Goal: Contribute content: Contribute content

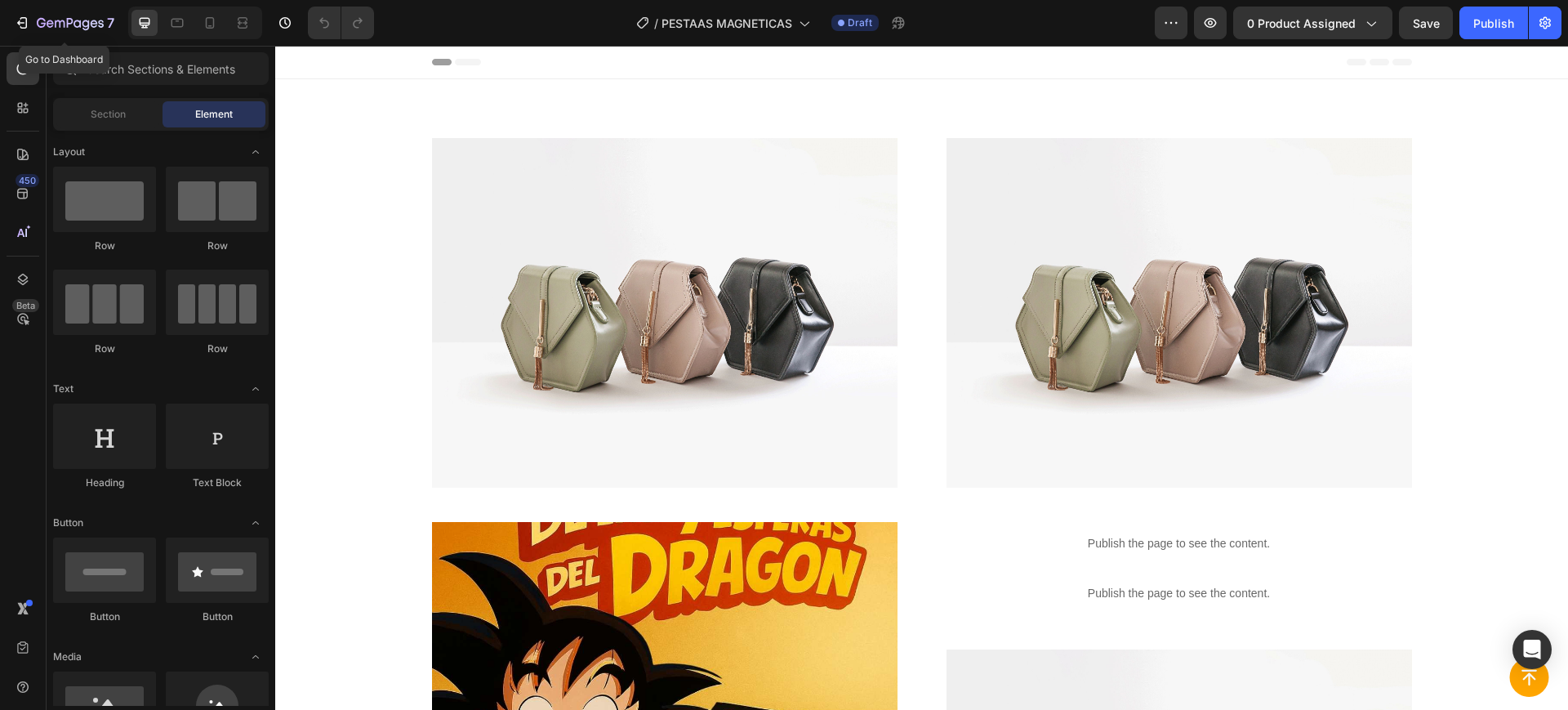
click at [21, 37] on button "7" at bounding box center [64, 23] width 115 height 33
click at [54, 17] on icon "button" at bounding box center [69, 24] width 67 height 14
click at [1282, 26] on span "0 product assigned" at bounding box center [1301, 23] width 109 height 17
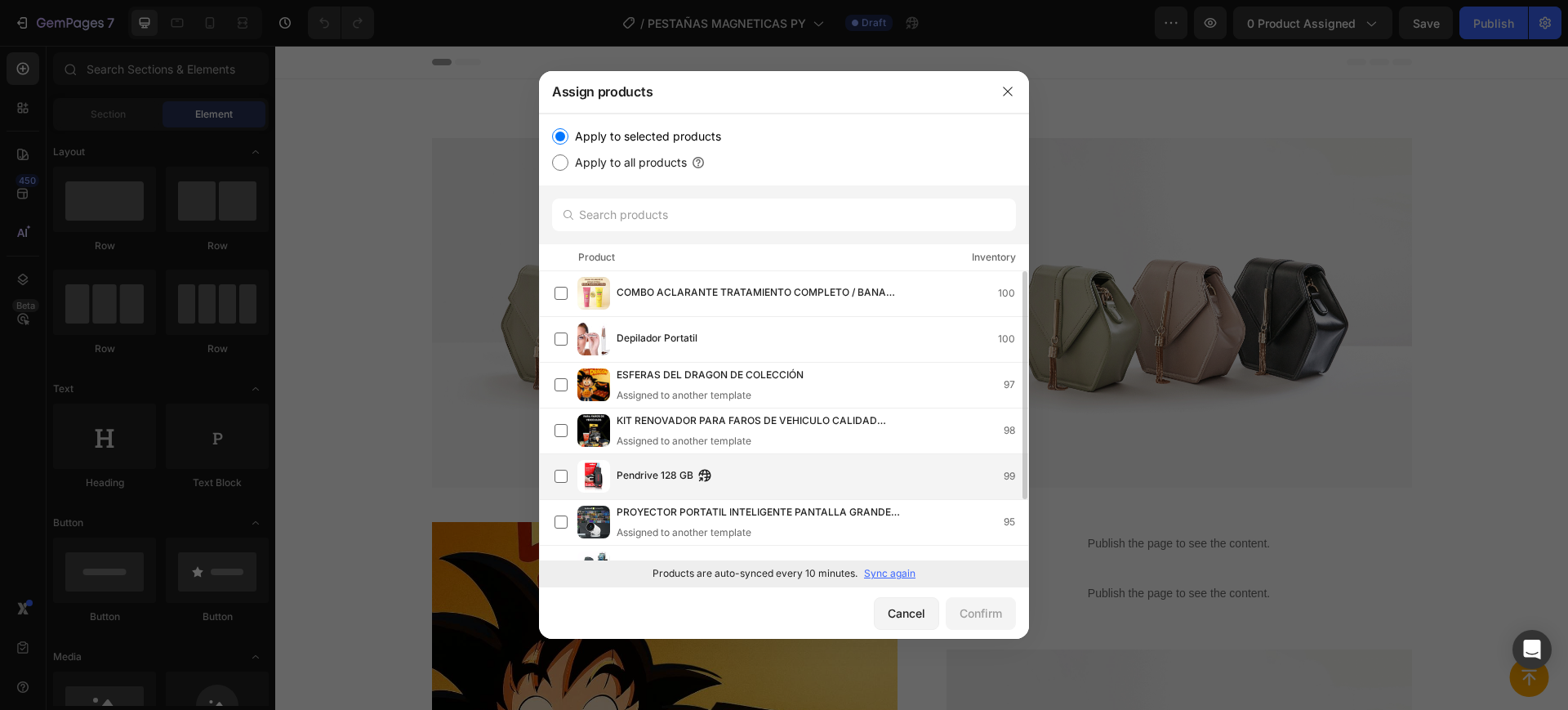
scroll to position [77, 0]
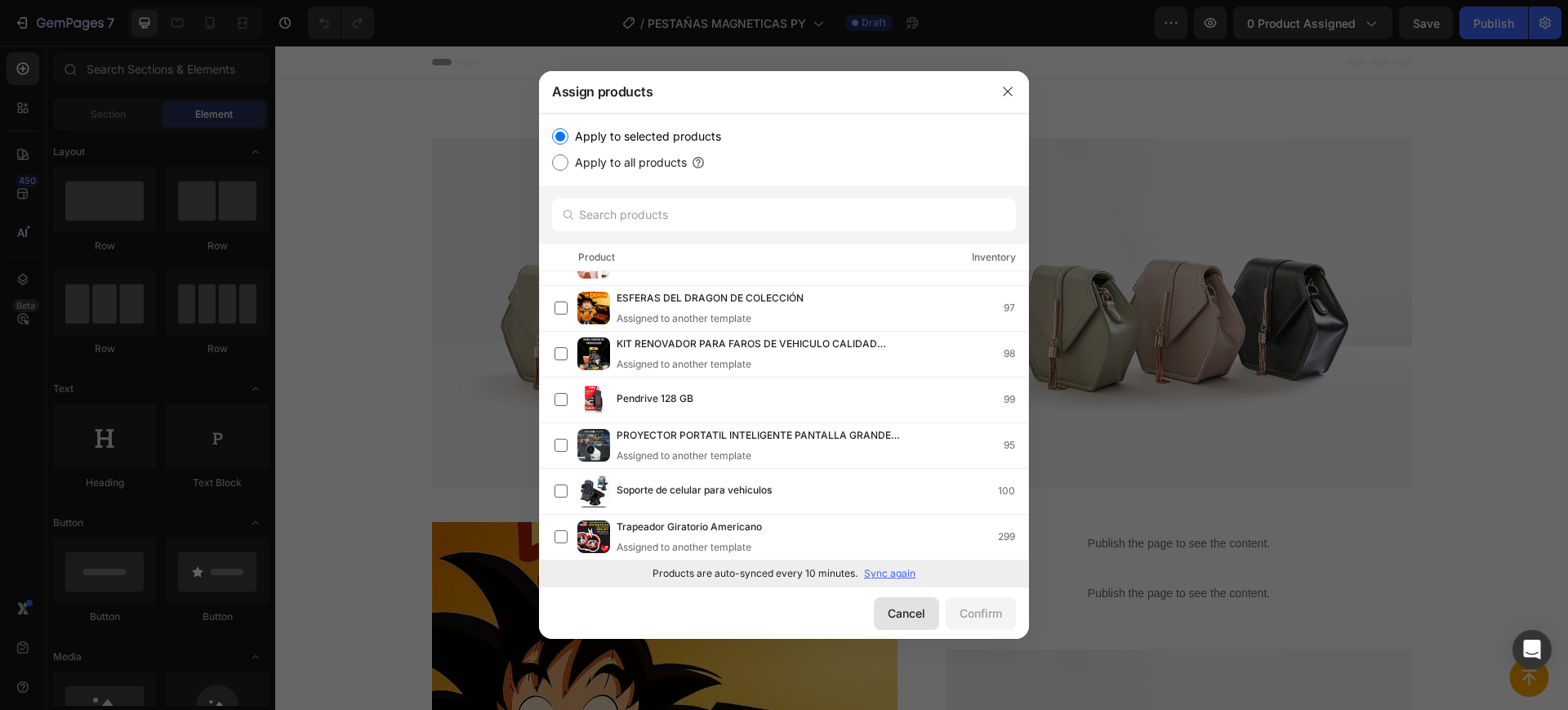
click at [905, 617] on div "Cancel" at bounding box center [906, 613] width 37 height 17
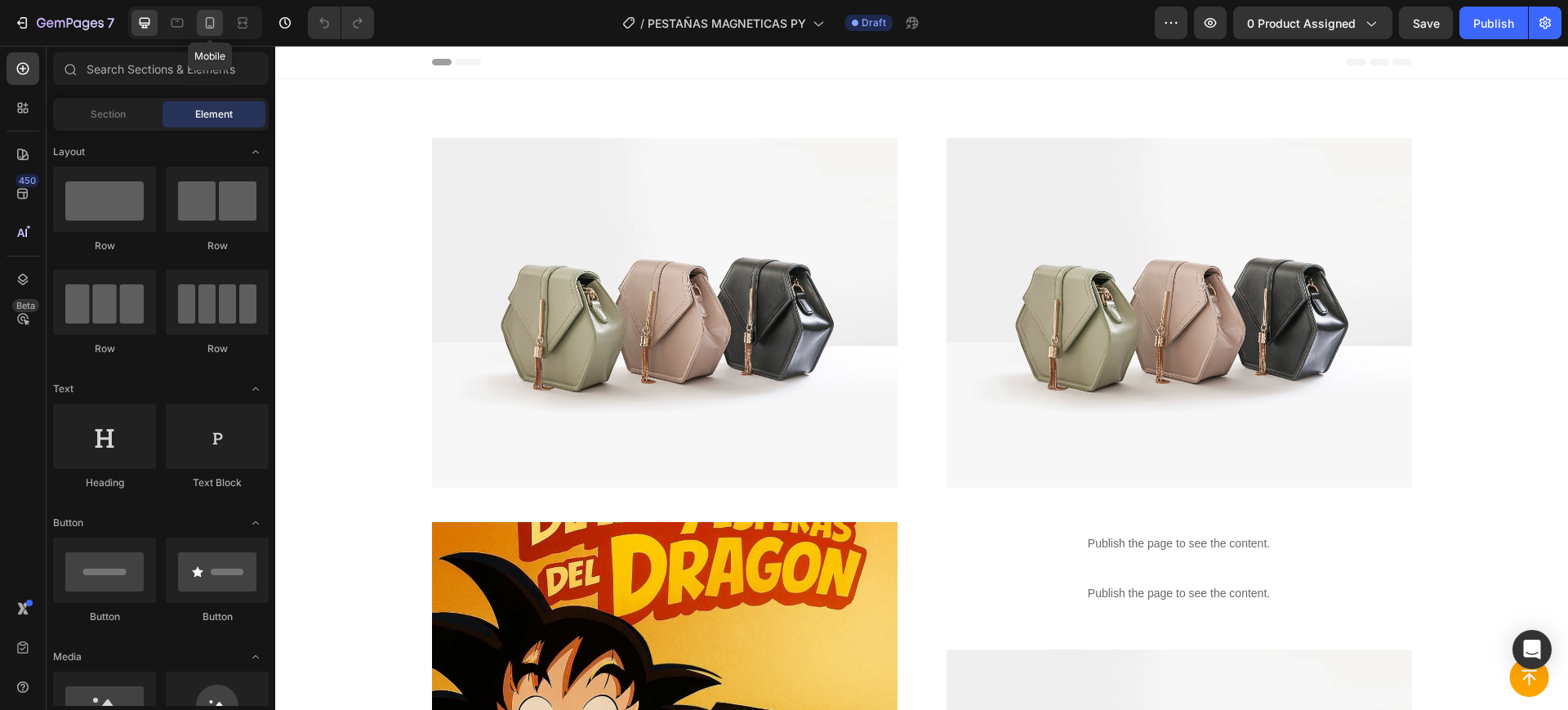
click at [217, 21] on icon at bounding box center [210, 23] width 16 height 16
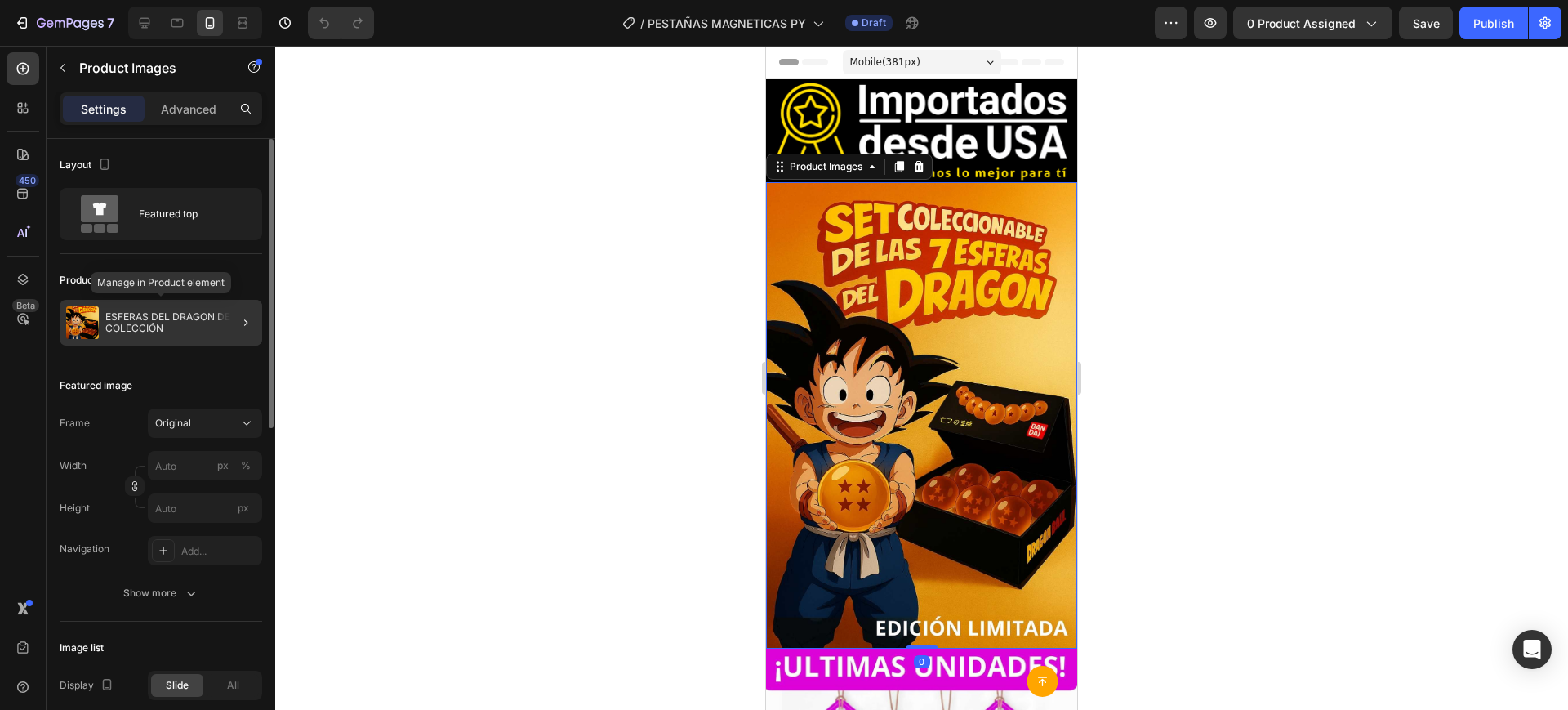
click at [154, 316] on p "ESFERAS DEL DRAGON DE COLECCIÓN" at bounding box center [180, 323] width 151 height 23
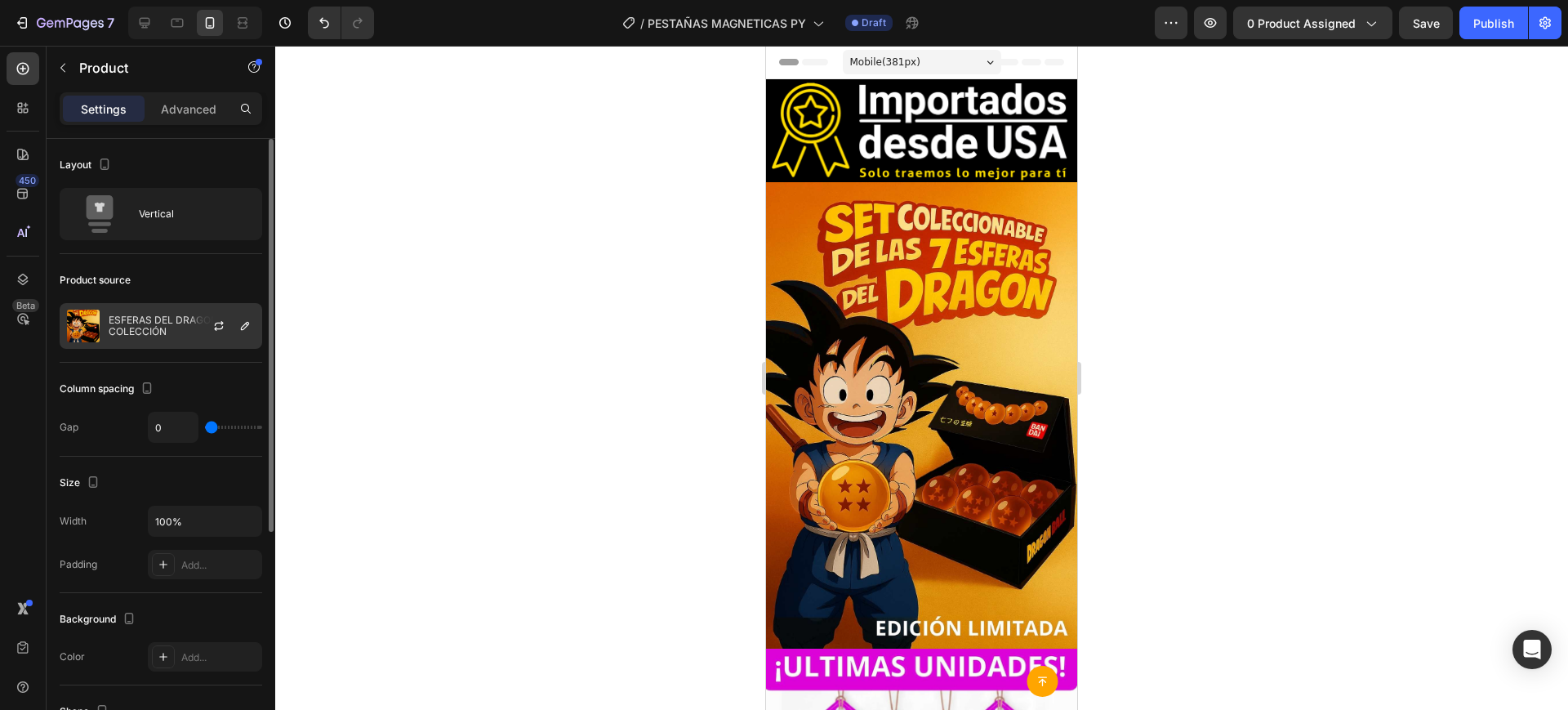
click at [242, 336] on div at bounding box center [226, 326] width 72 height 44
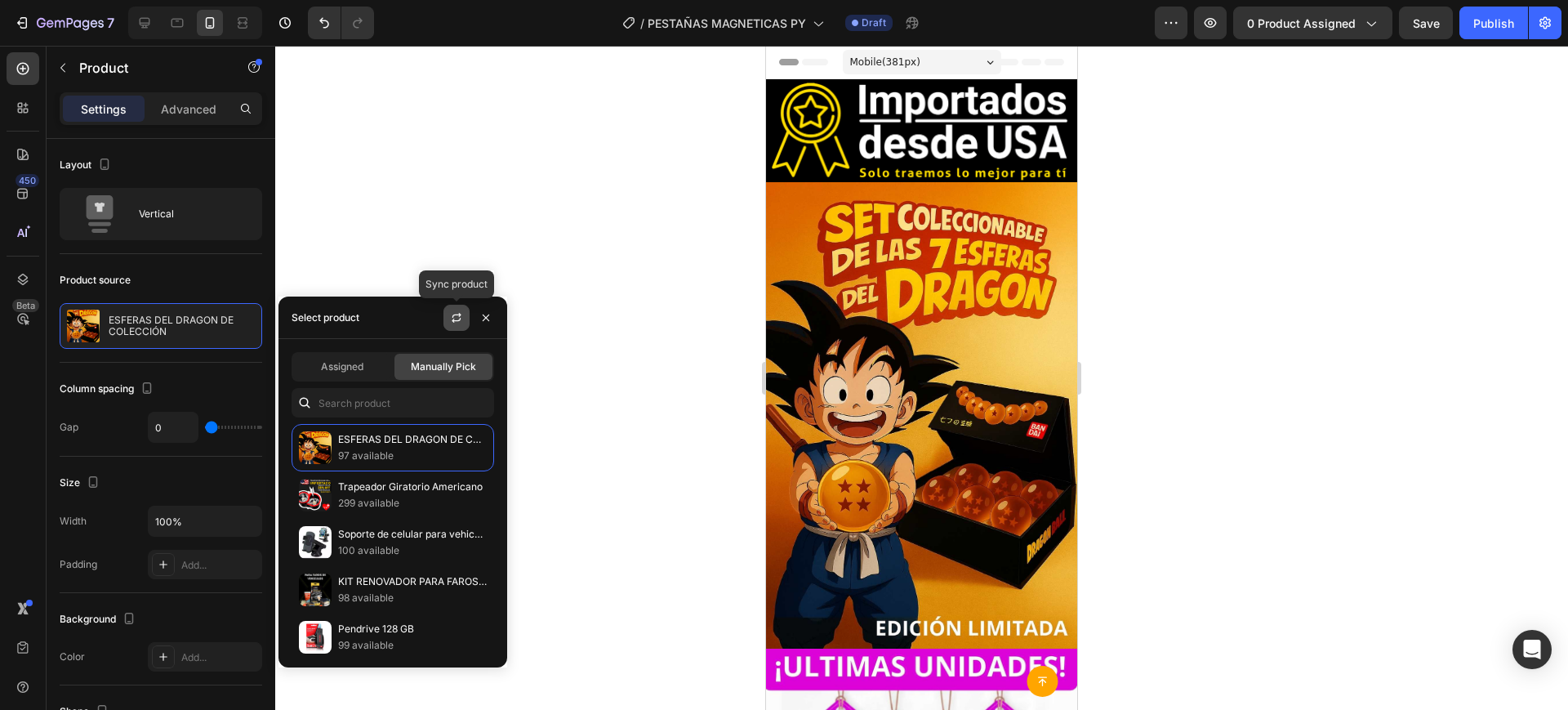
click at [448, 313] on button "button" at bounding box center [457, 318] width 26 height 26
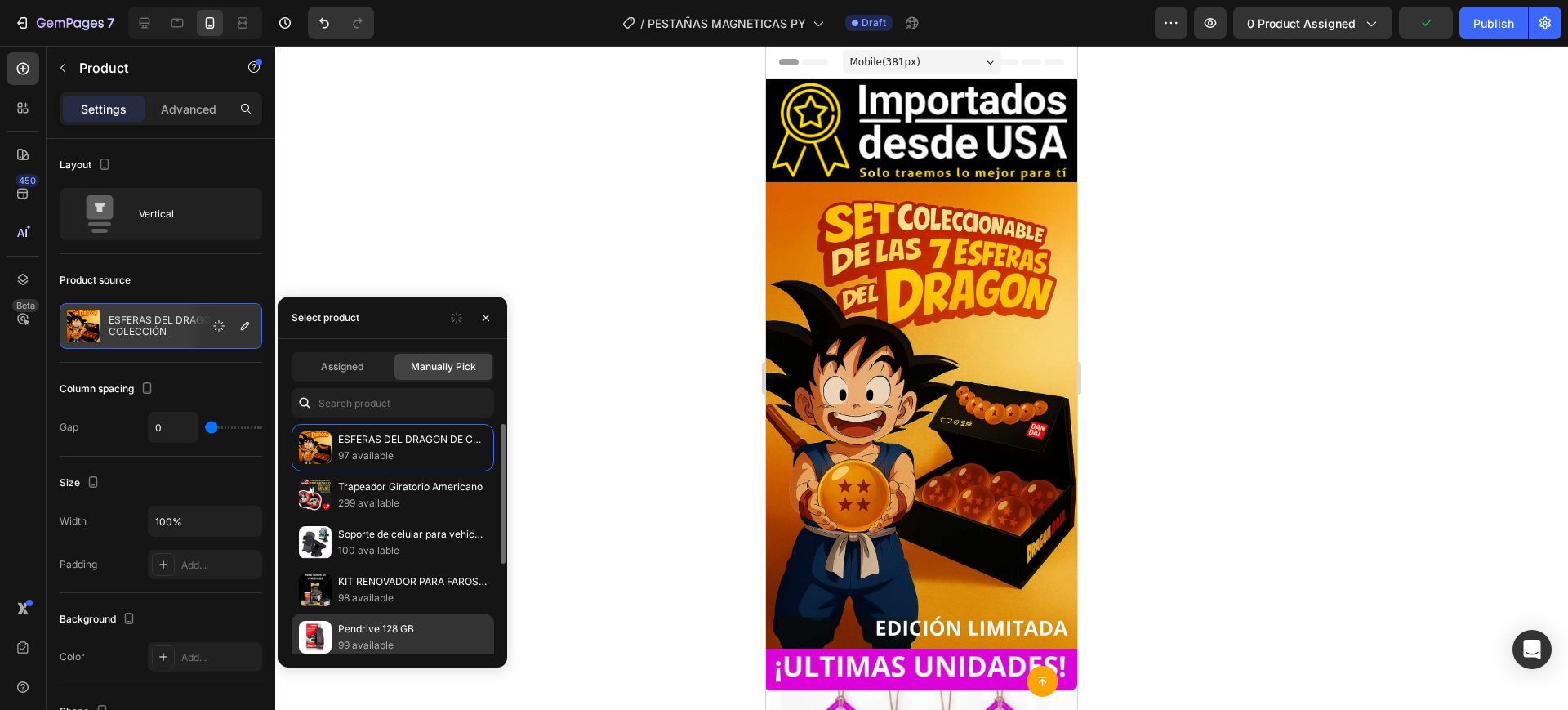
scroll to position [3, 0]
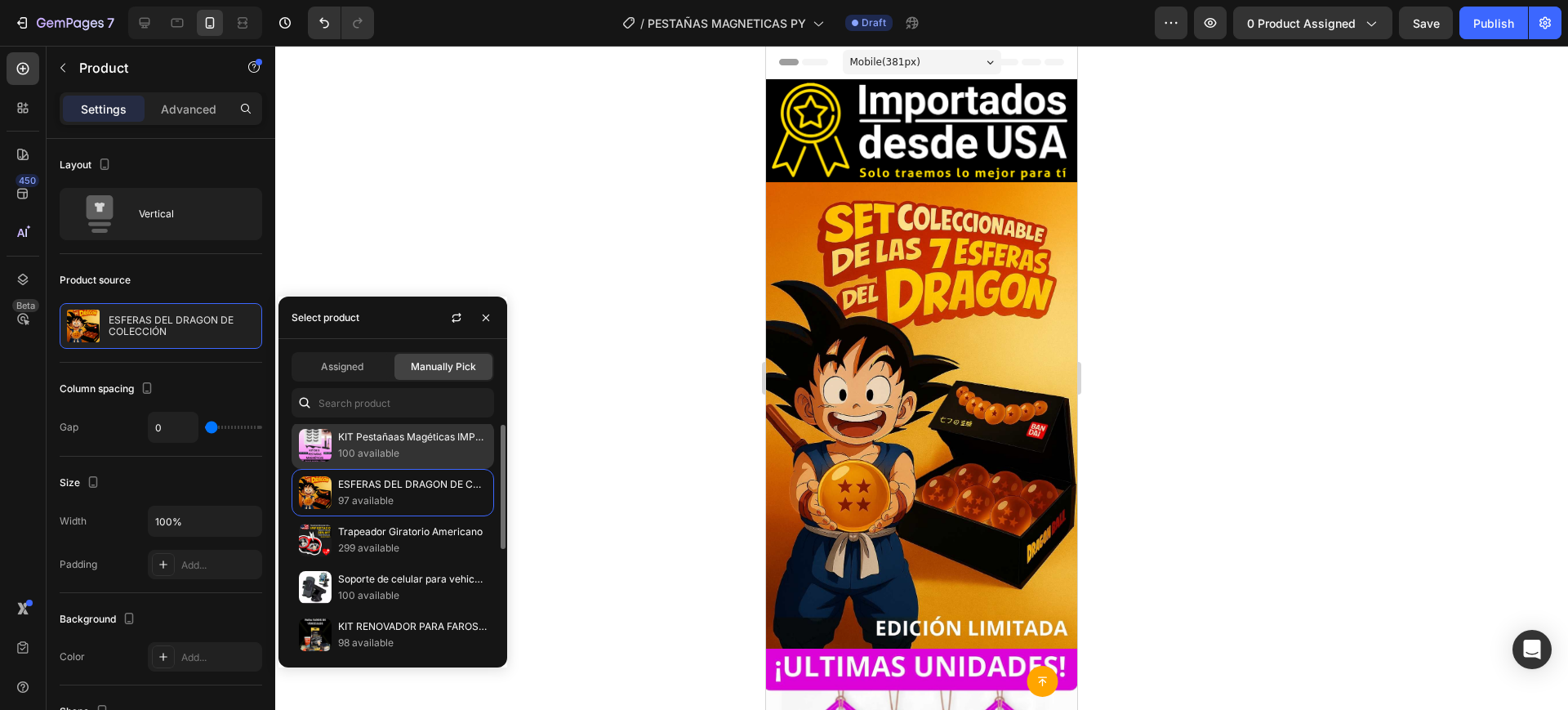
click at [375, 462] on div "KIT Pestañaas Magéticas IMPORTADAS 100 available" at bounding box center [393, 446] width 203 height 48
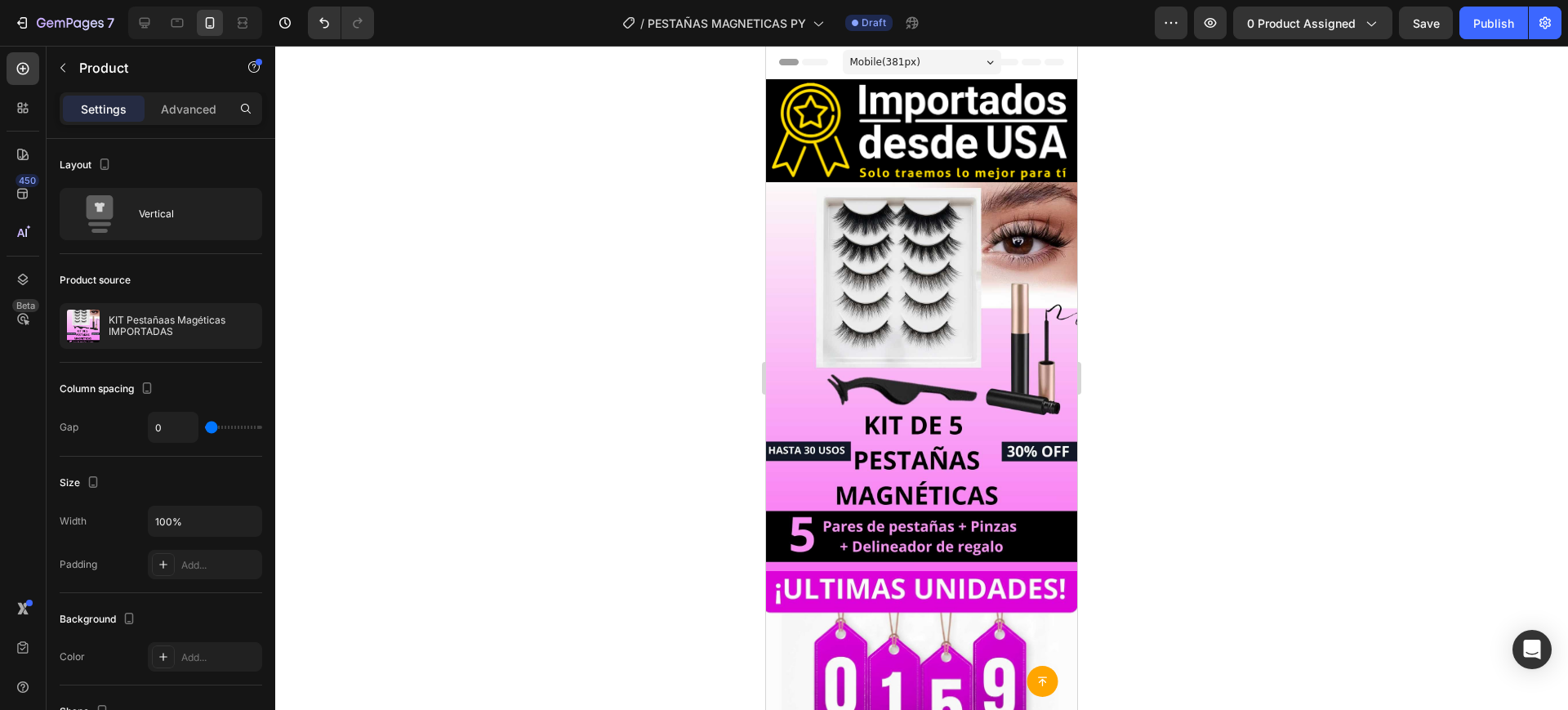
click at [1241, 455] on div at bounding box center [921, 377] width 1293 height 664
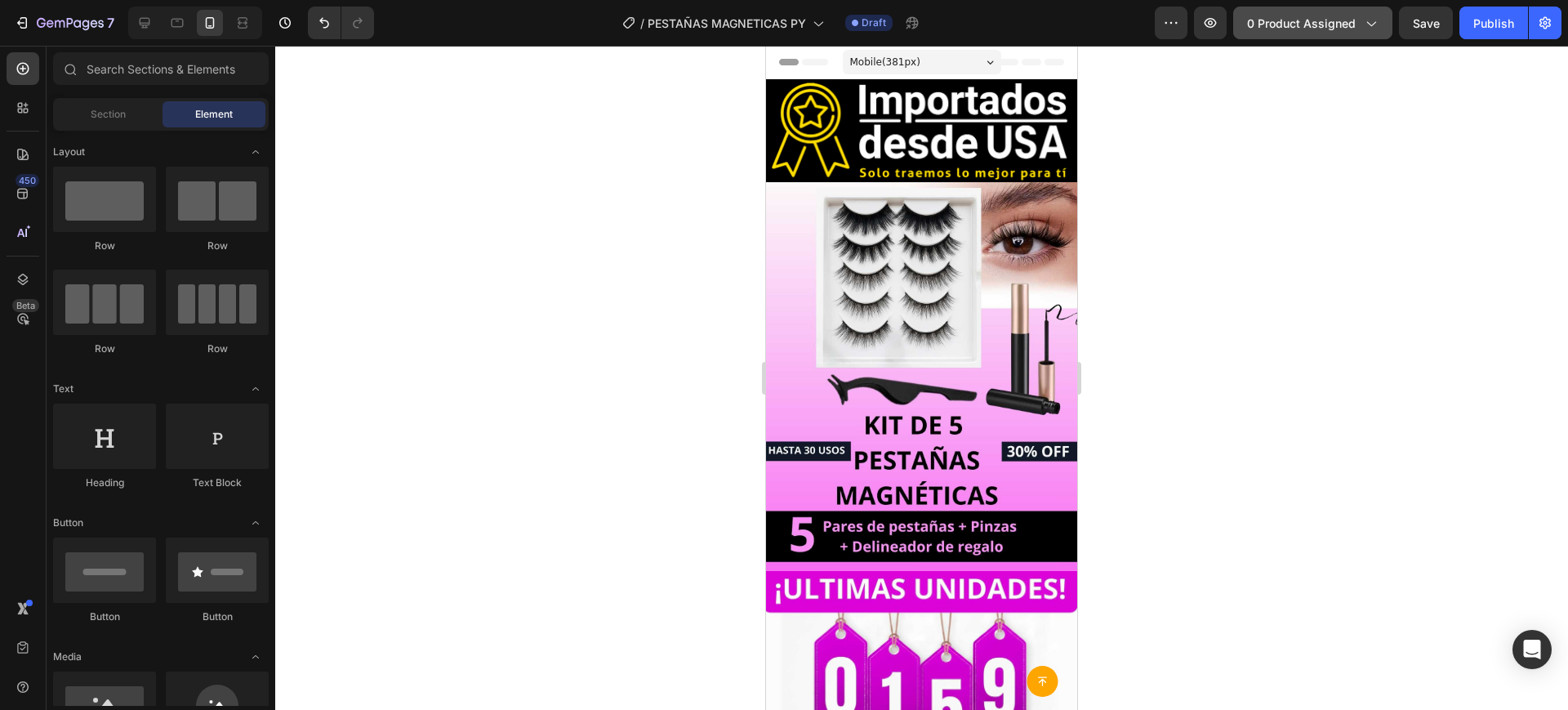
click at [1343, 22] on span "0 product assigned" at bounding box center [1301, 23] width 109 height 17
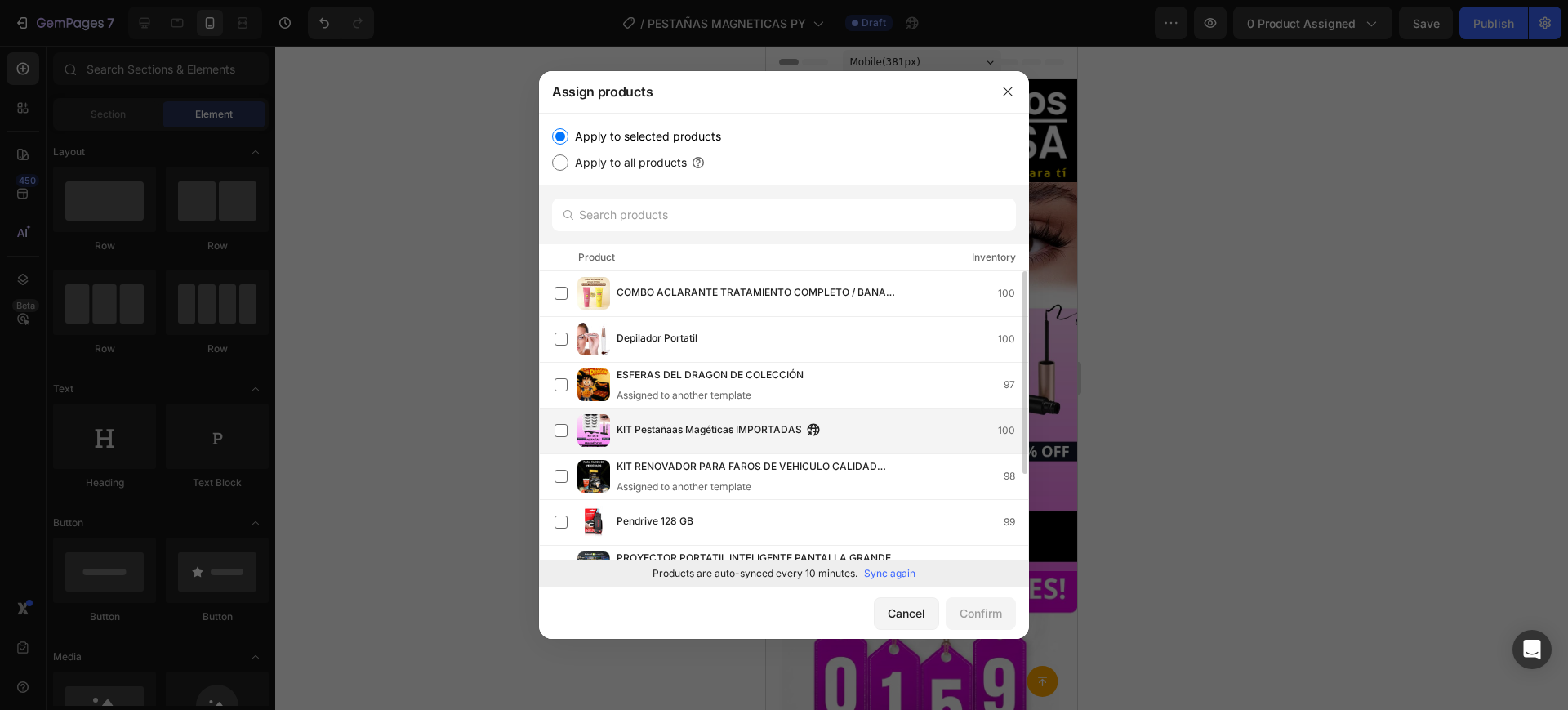
click at [731, 423] on span "KIT Pestañaas Magéticas IMPORTADAS" at bounding box center [709, 431] width 185 height 18
click at [960, 606] on div "Confirm" at bounding box center [981, 613] width 43 height 17
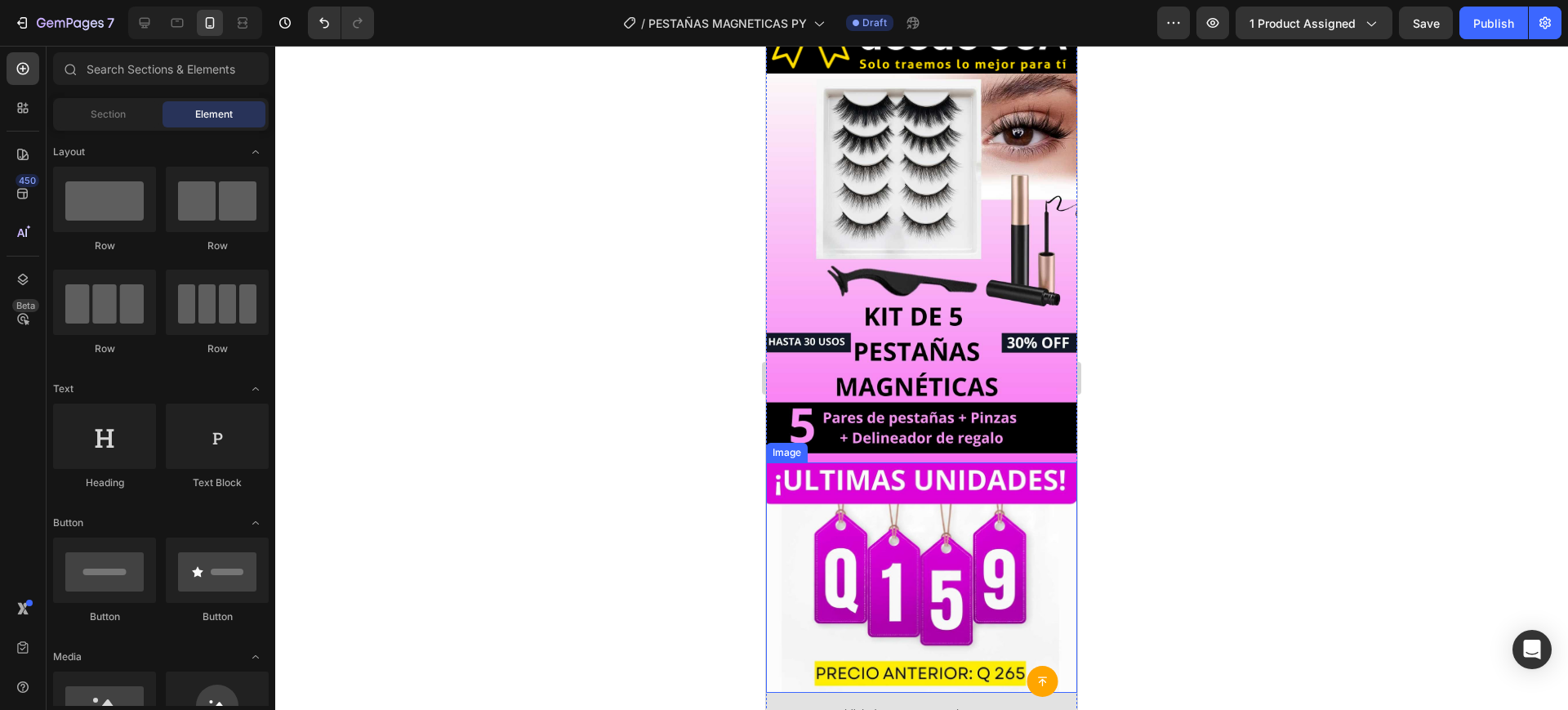
scroll to position [111, 0]
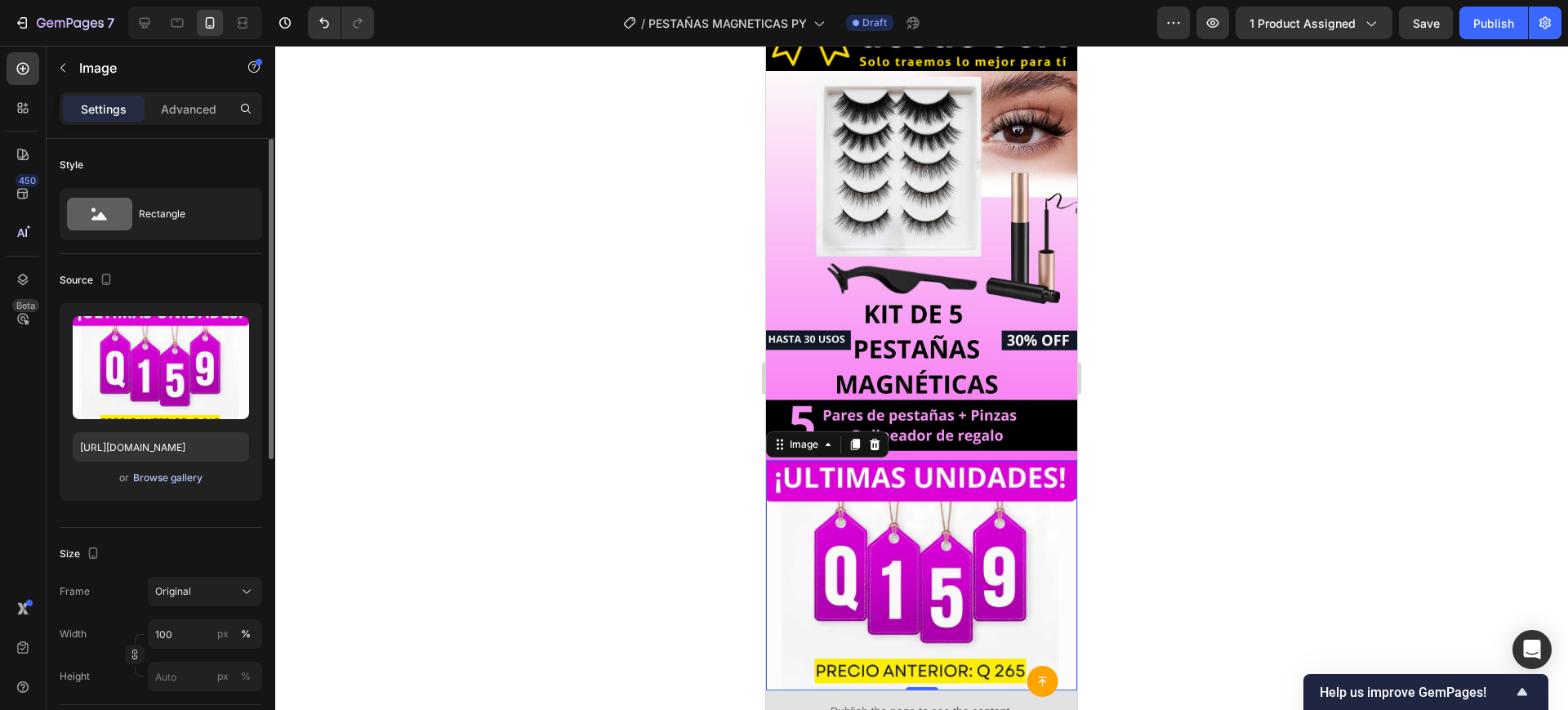
click at [158, 472] on div "Browse gallery" at bounding box center [168, 478] width 69 height 15
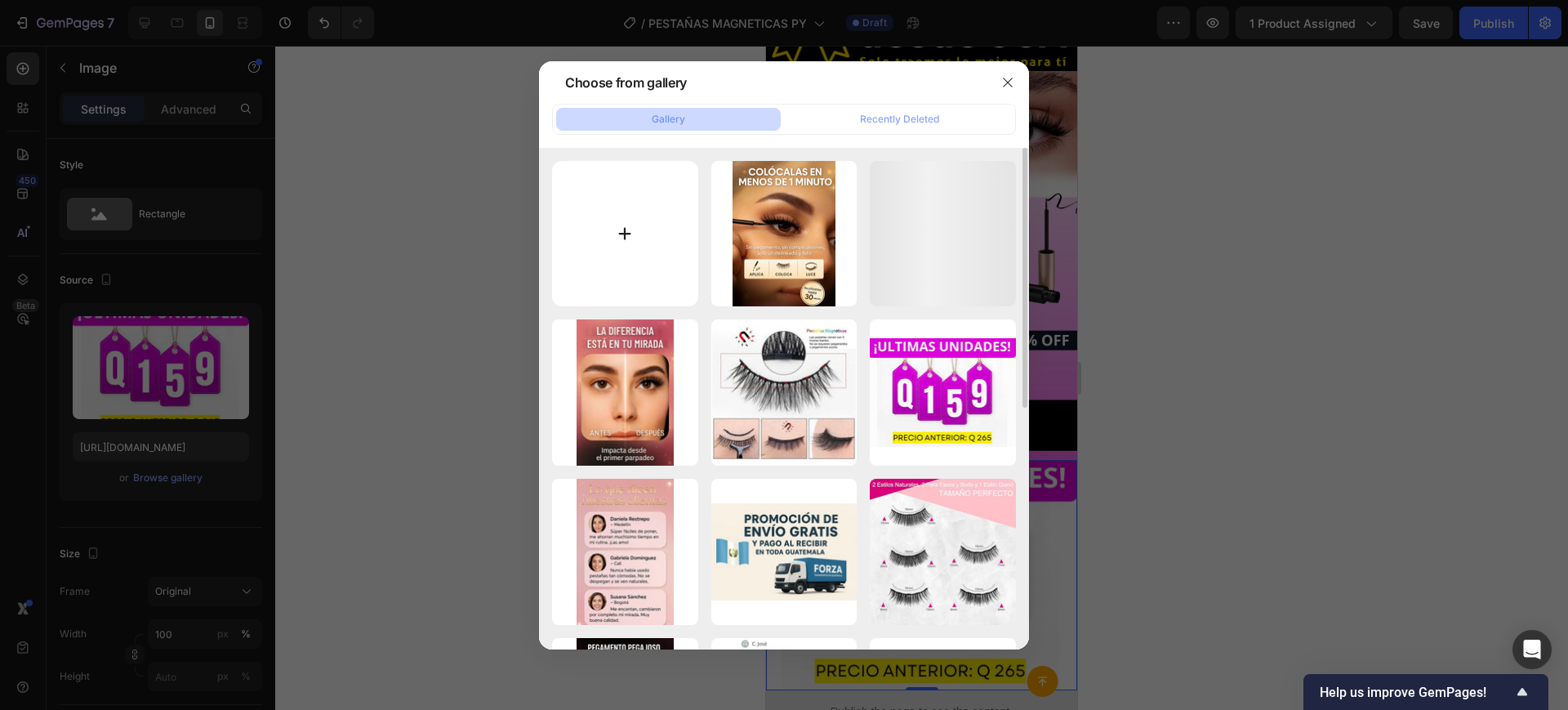
click at [638, 251] on input "file" at bounding box center [626, 234] width 146 height 146
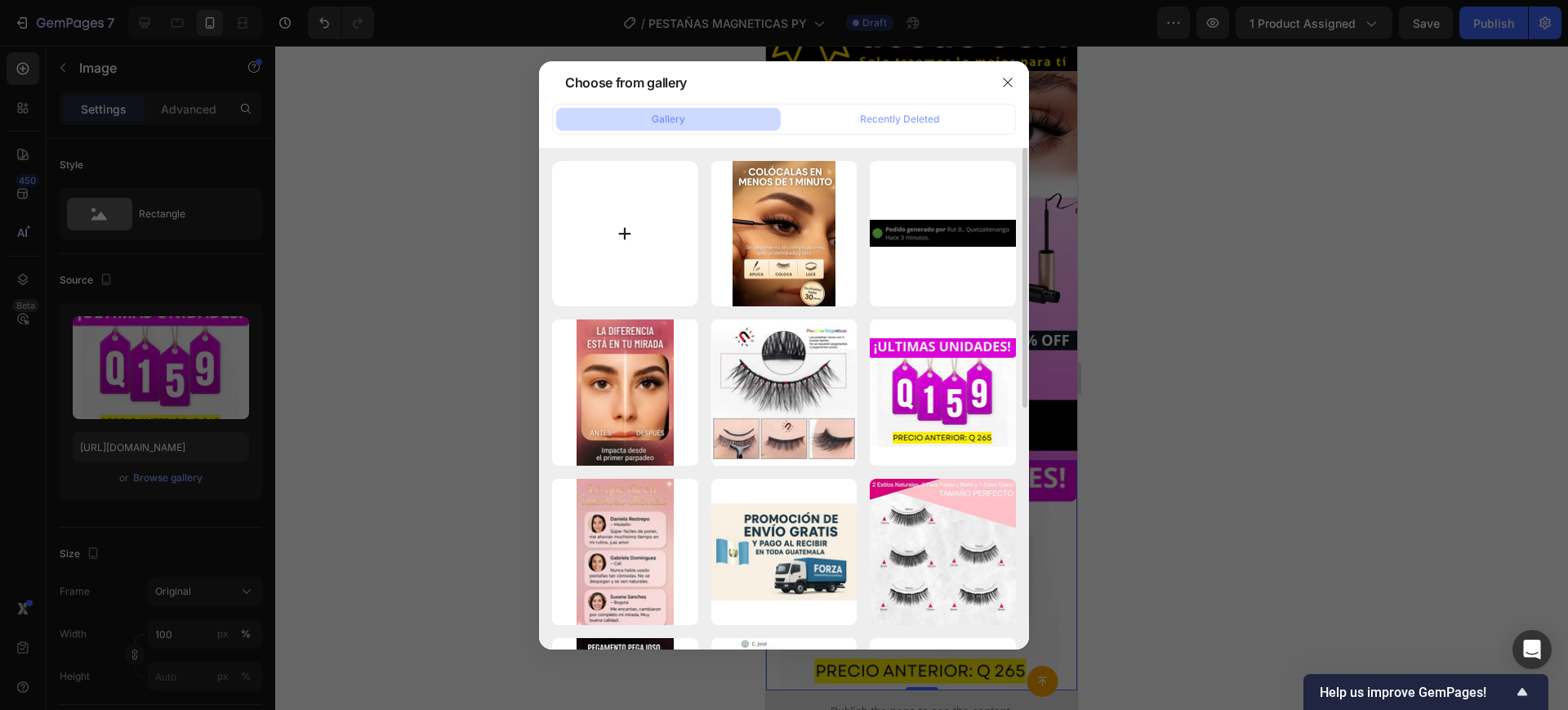
type input "C:\fakepath\preciopestaña py.jpg"
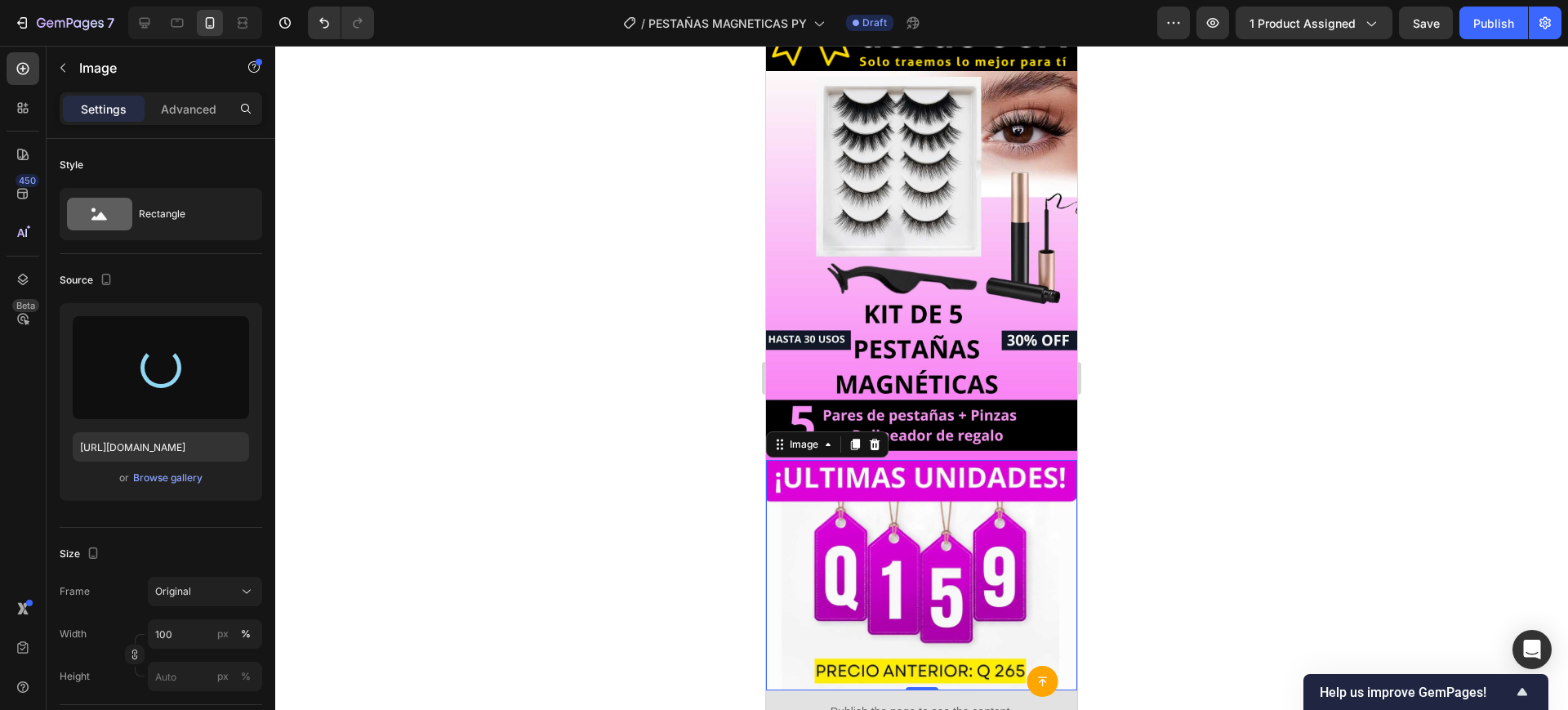
type input "[URL][DOMAIN_NAME]"
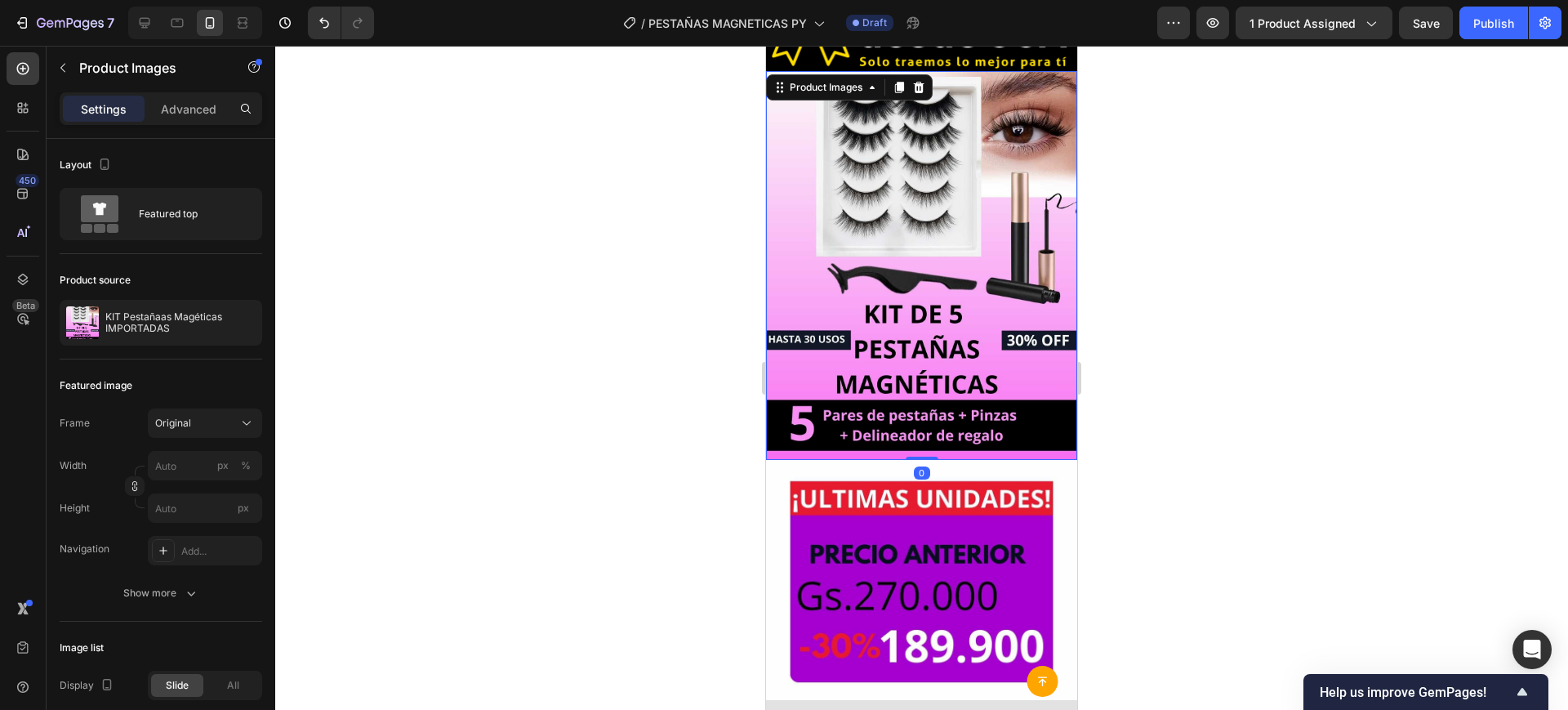
click at [694, 461] on div at bounding box center [921, 377] width 1293 height 664
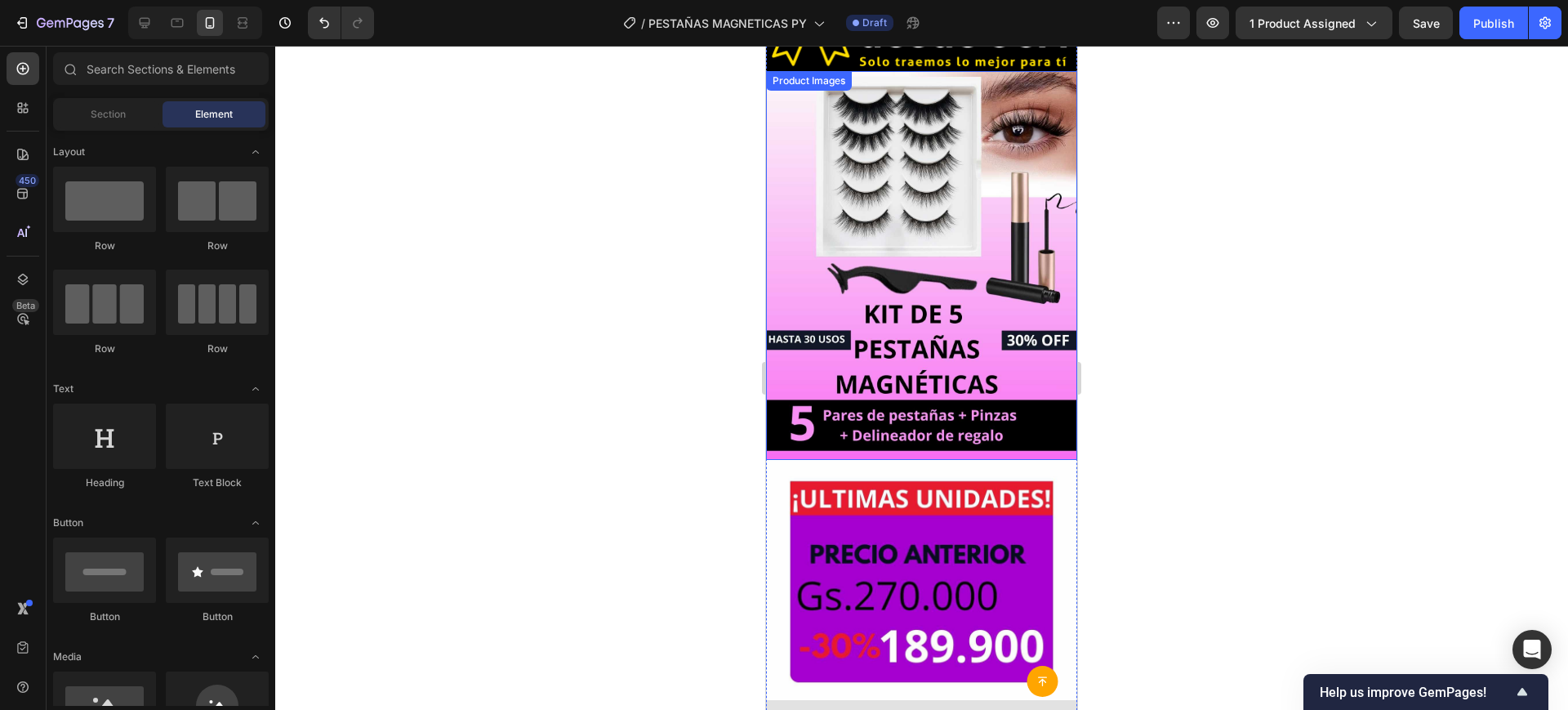
click at [828, 461] on img at bounding box center [921, 581] width 311 height 241
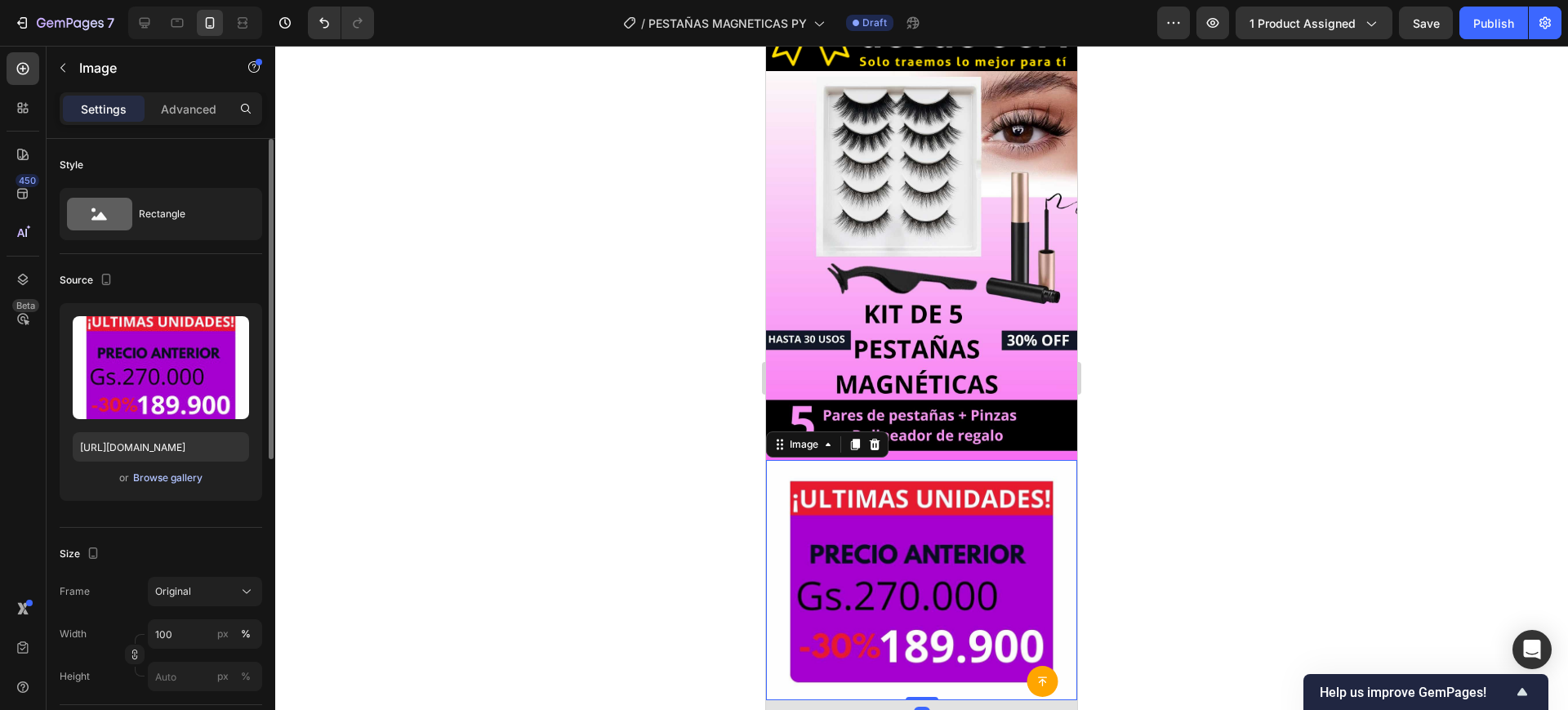
drag, startPoint x: 212, startPoint y: 485, endPoint x: 190, endPoint y: 480, distance: 22.6
click at [190, 480] on div "or Browse gallery" at bounding box center [161, 478] width 176 height 19
click at [190, 480] on div "Browse gallery" at bounding box center [168, 478] width 69 height 15
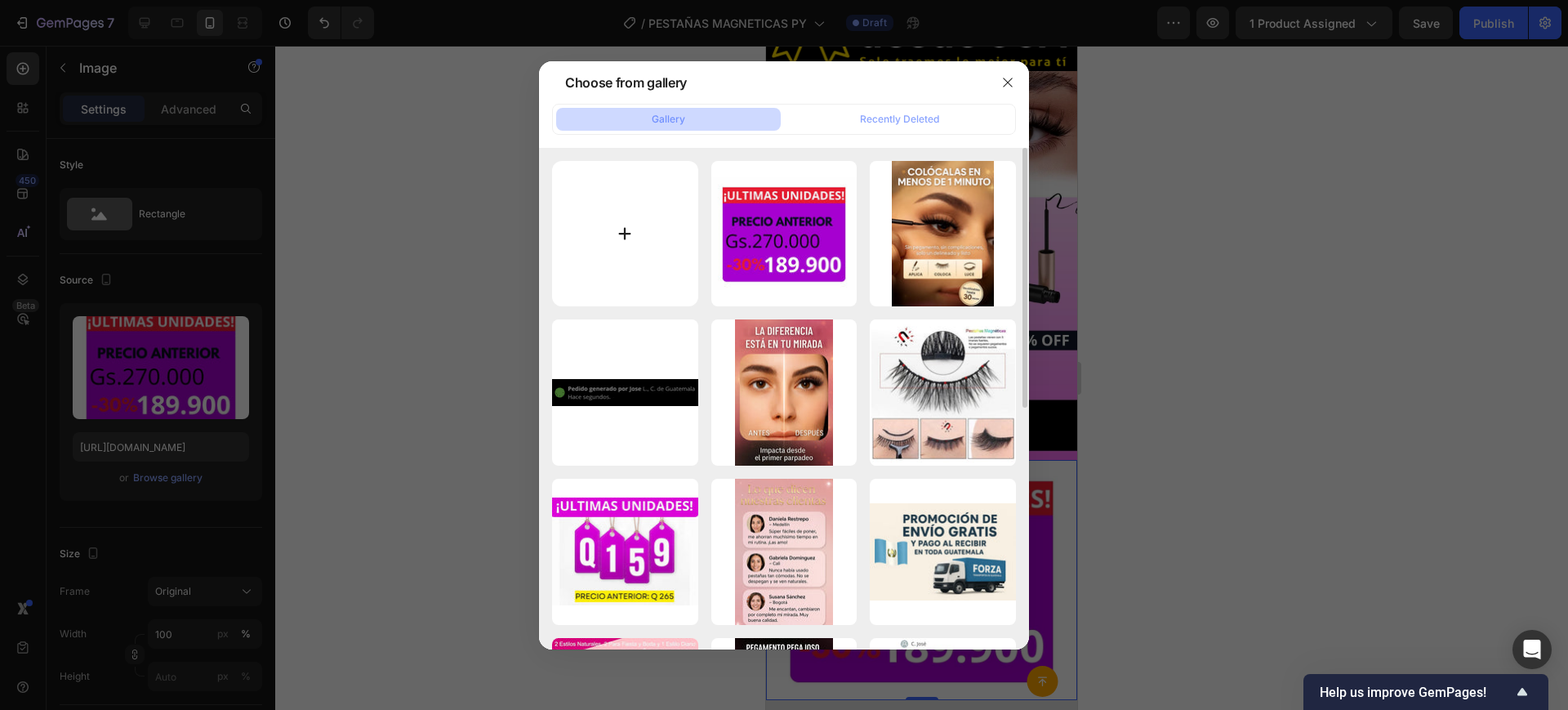
click at [600, 274] on input "file" at bounding box center [626, 234] width 146 height 146
type input "C:\fakepath\preciopestaña py.jpg"
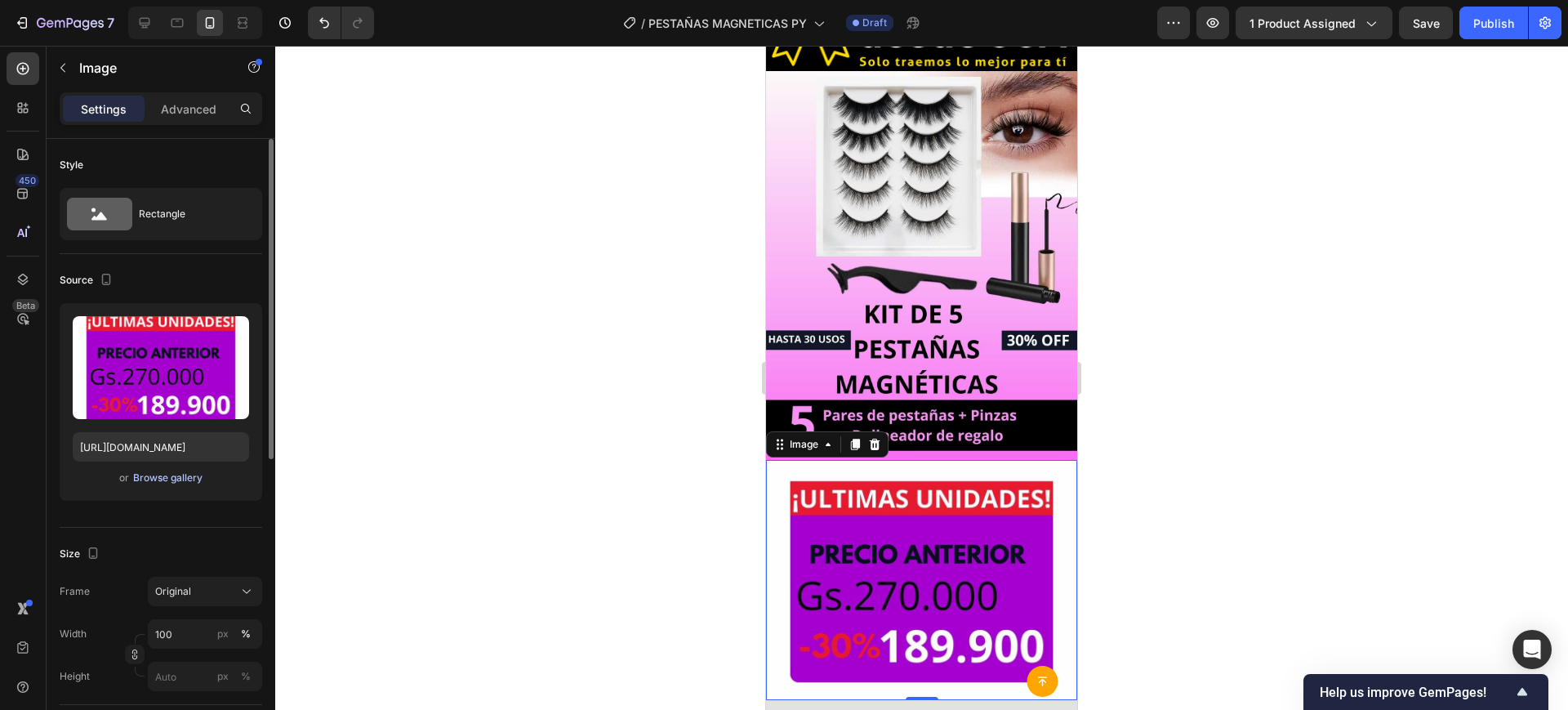
click at [159, 477] on div "Browse gallery" at bounding box center [168, 478] width 69 height 15
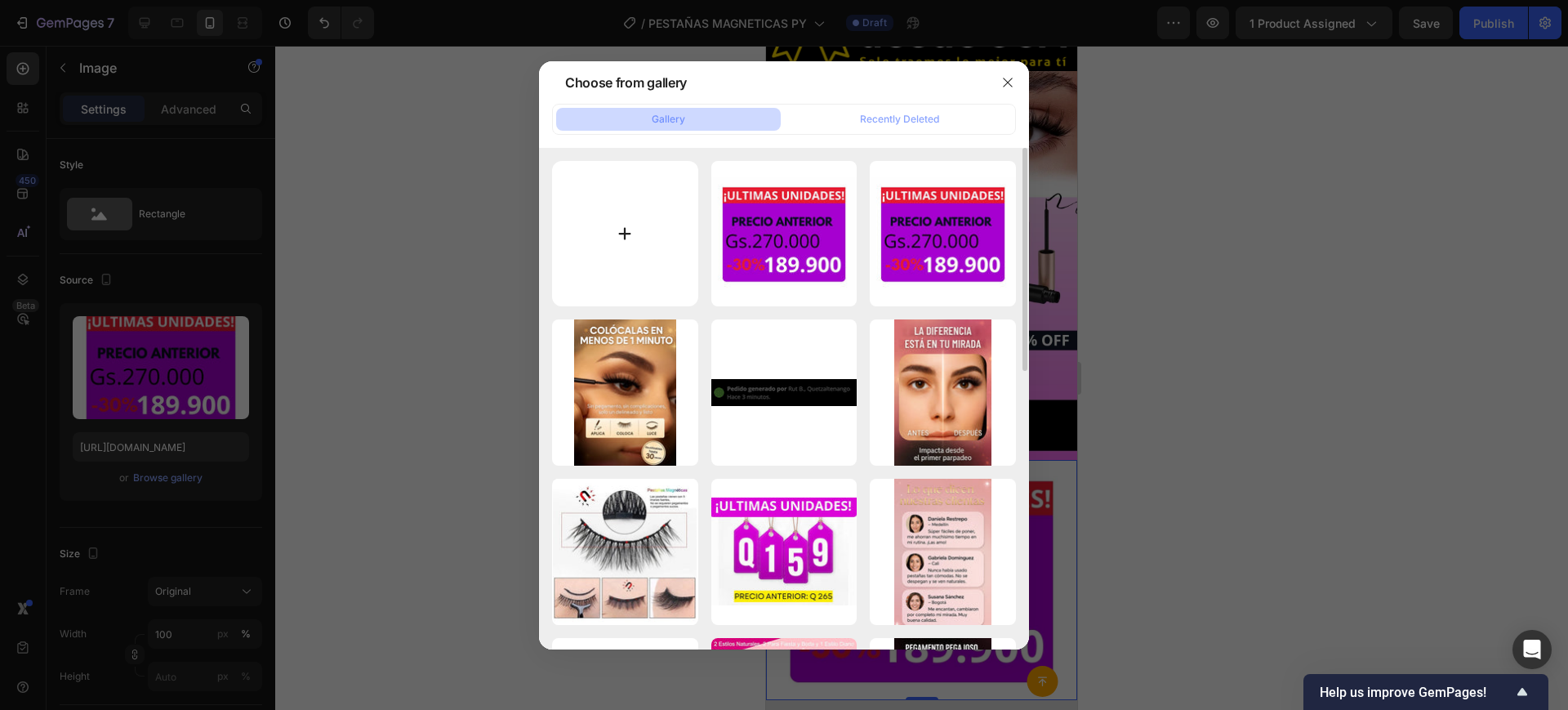
click at [644, 262] on input "file" at bounding box center [626, 234] width 146 height 146
type input "C:\fakepath\precio [PERSON_NAME].jpg"
type input "[URL][DOMAIN_NAME]"
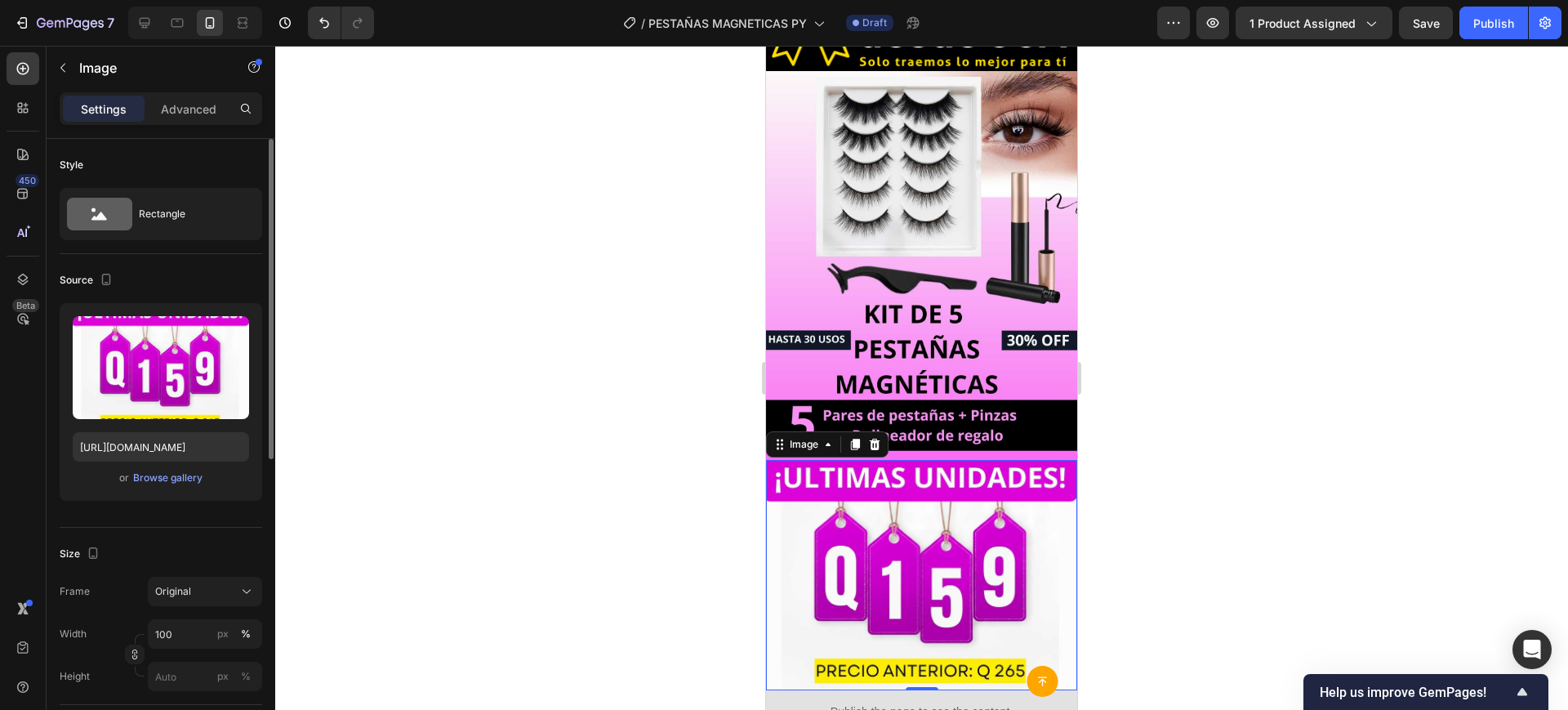
click at [188, 490] on div "Upload Image [URL][DOMAIN_NAME] or Browse gallery" at bounding box center [161, 402] width 203 height 197
click at [173, 473] on div "Browse gallery" at bounding box center [168, 478] width 69 height 15
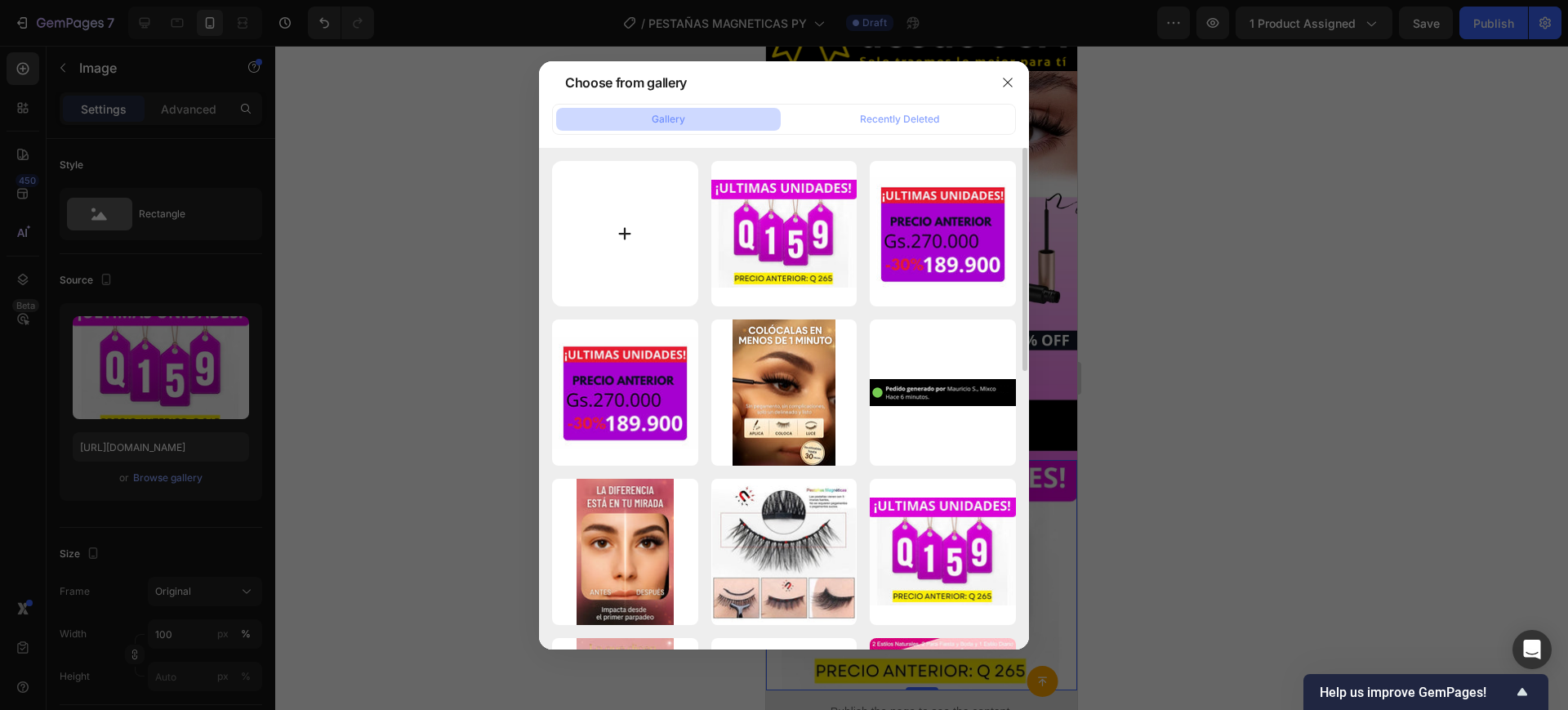
click at [587, 244] on input "file" at bounding box center [626, 234] width 146 height 146
type input "C:\fakepath\PORTADA.jpg"
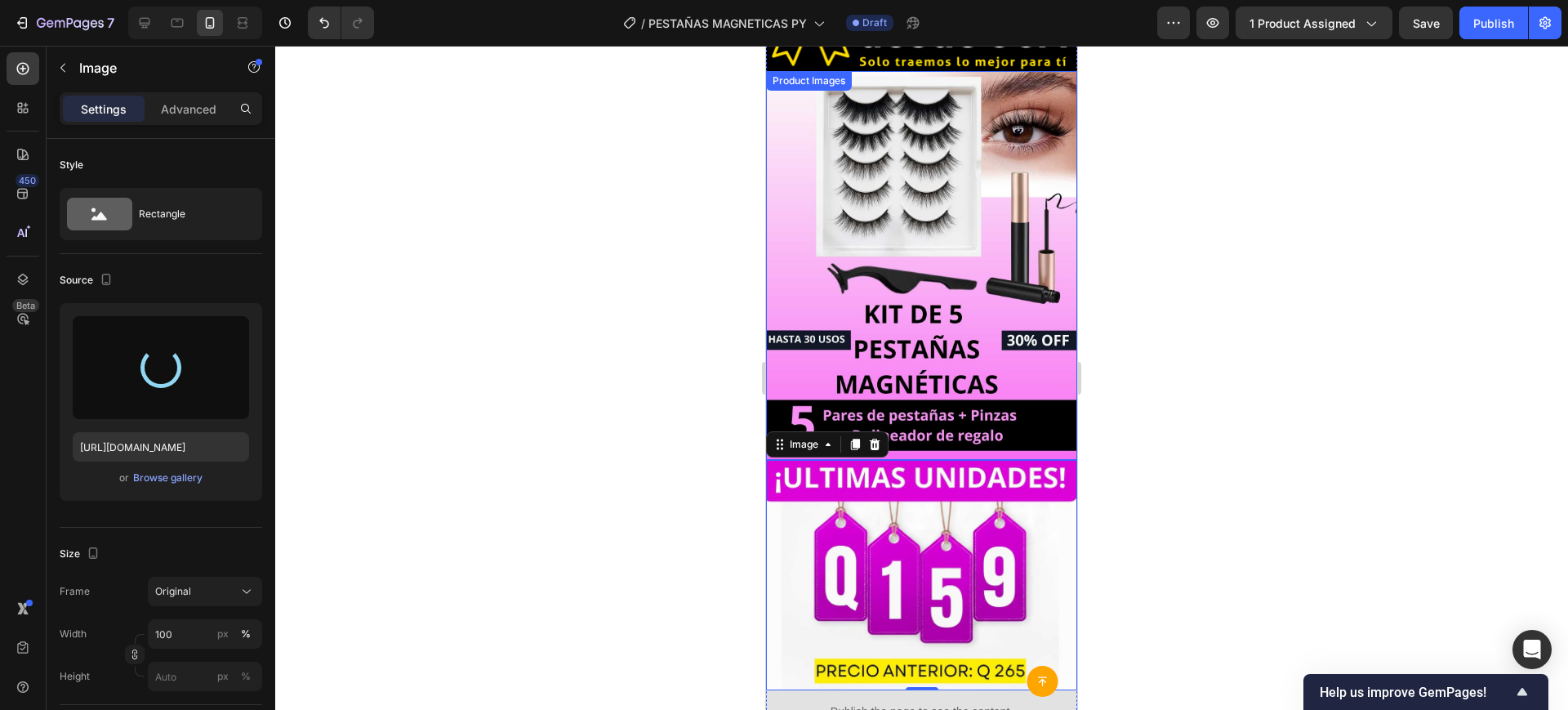
type input "[URL][DOMAIN_NAME]"
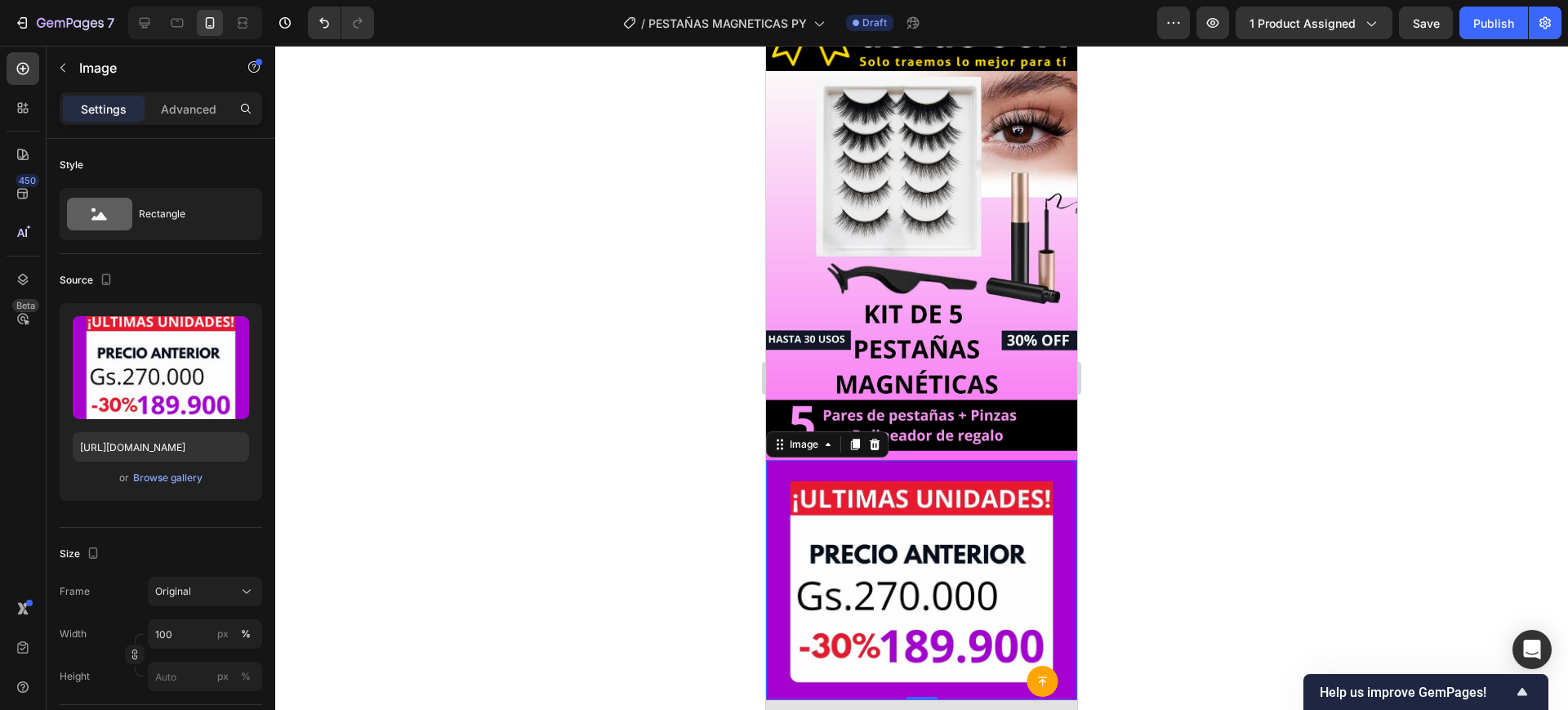
click at [725, 474] on div at bounding box center [921, 377] width 1293 height 664
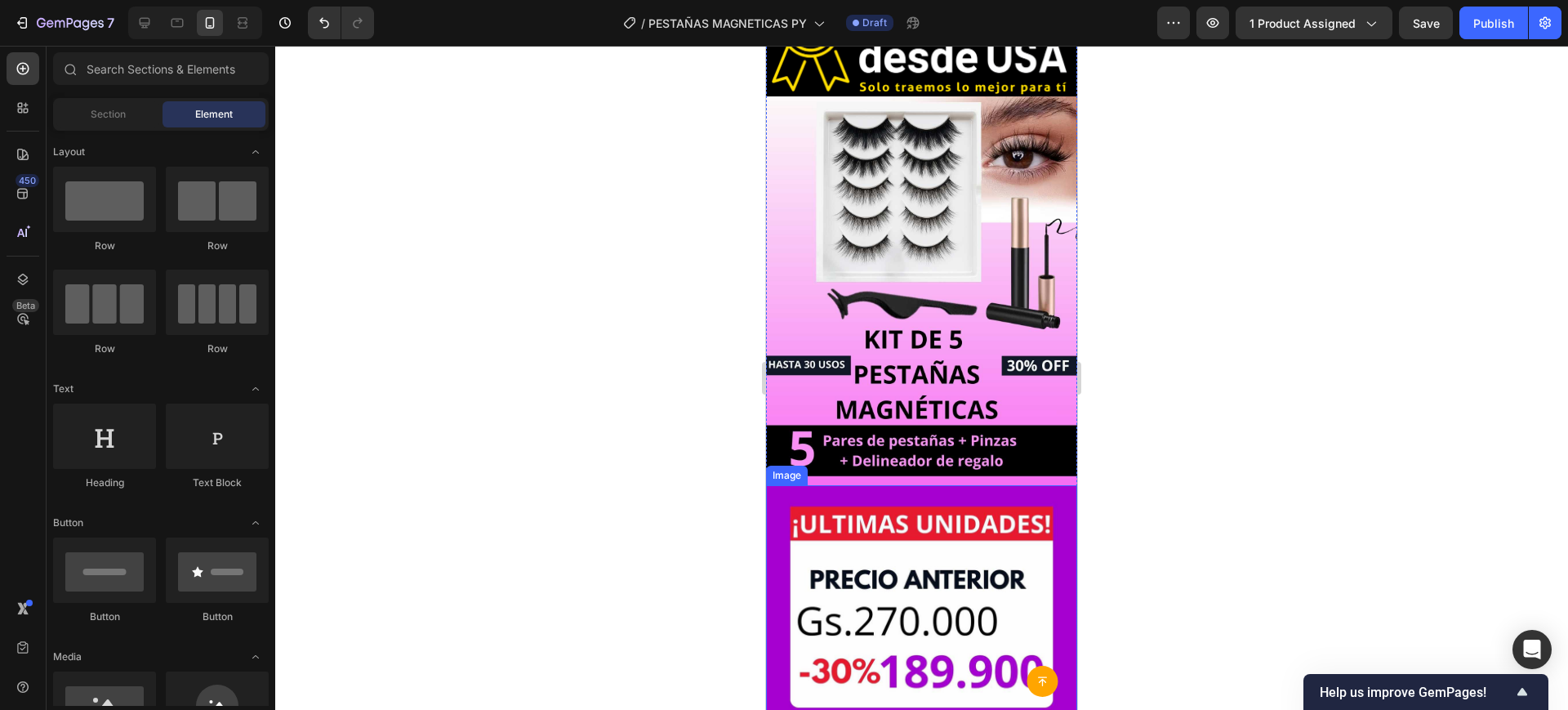
scroll to position [164, 0]
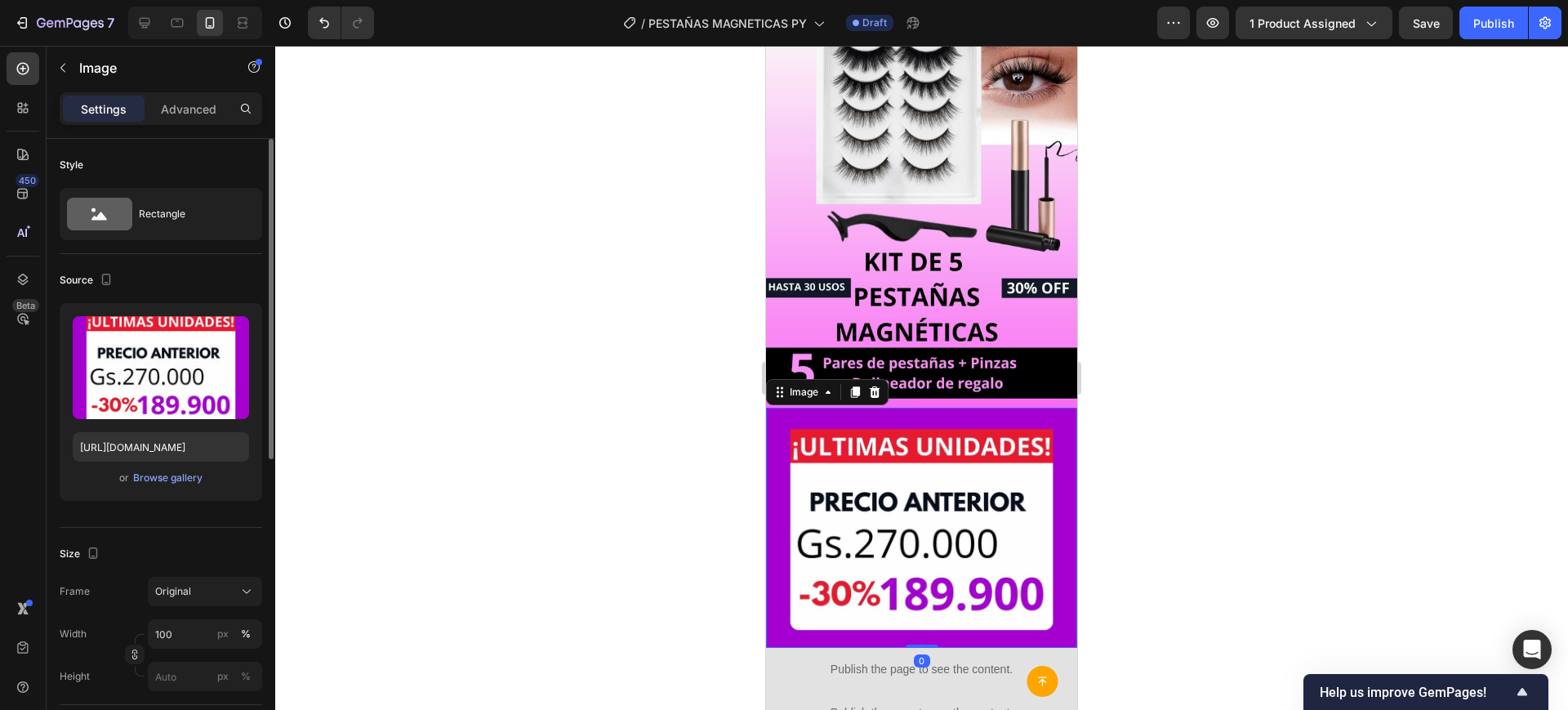
click at [165, 469] on div "or Browse gallery" at bounding box center [161, 478] width 176 height 19
click at [165, 472] on div "Browse gallery" at bounding box center [168, 478] width 69 height 15
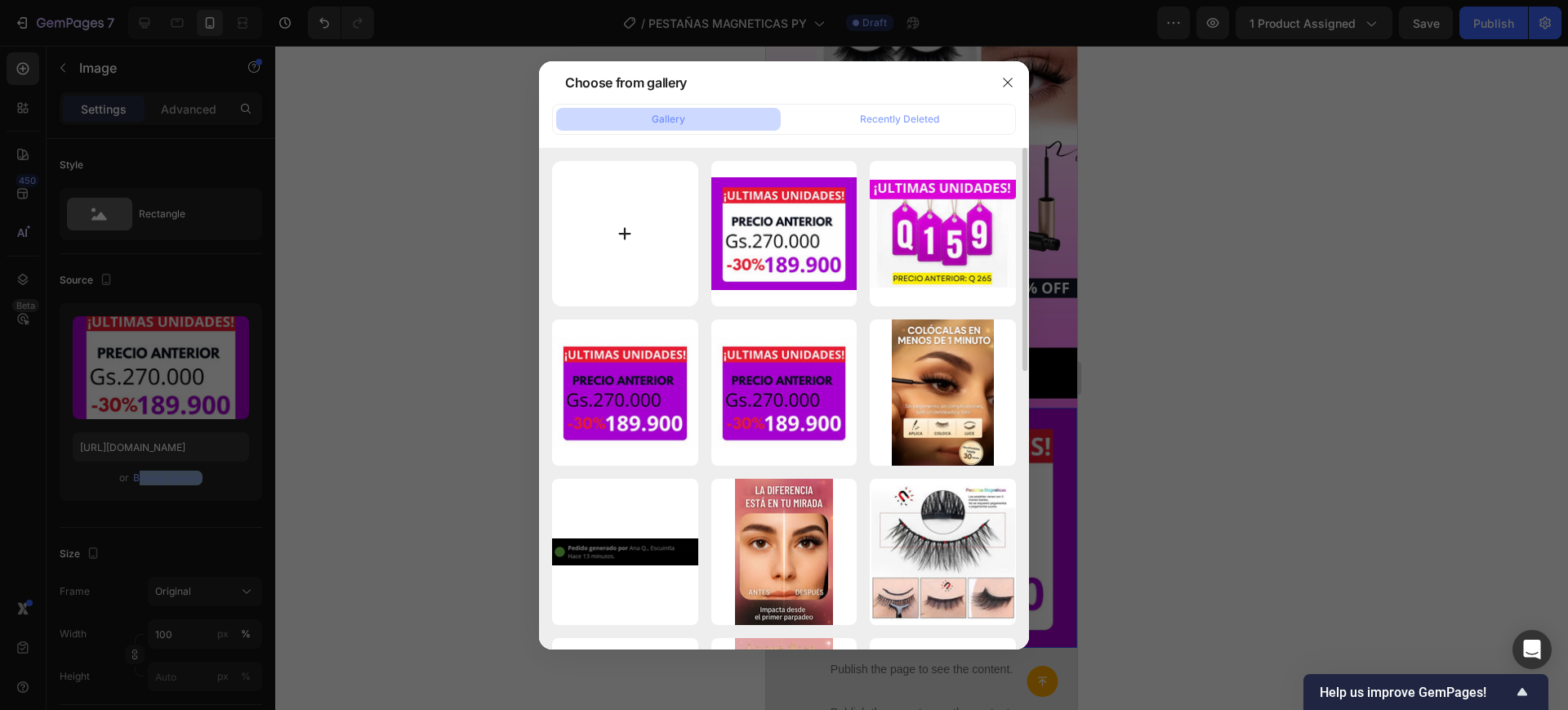
click at [655, 290] on input "file" at bounding box center [626, 234] width 146 height 146
type input "C:\fakepath\preciopestaña py.jpg"
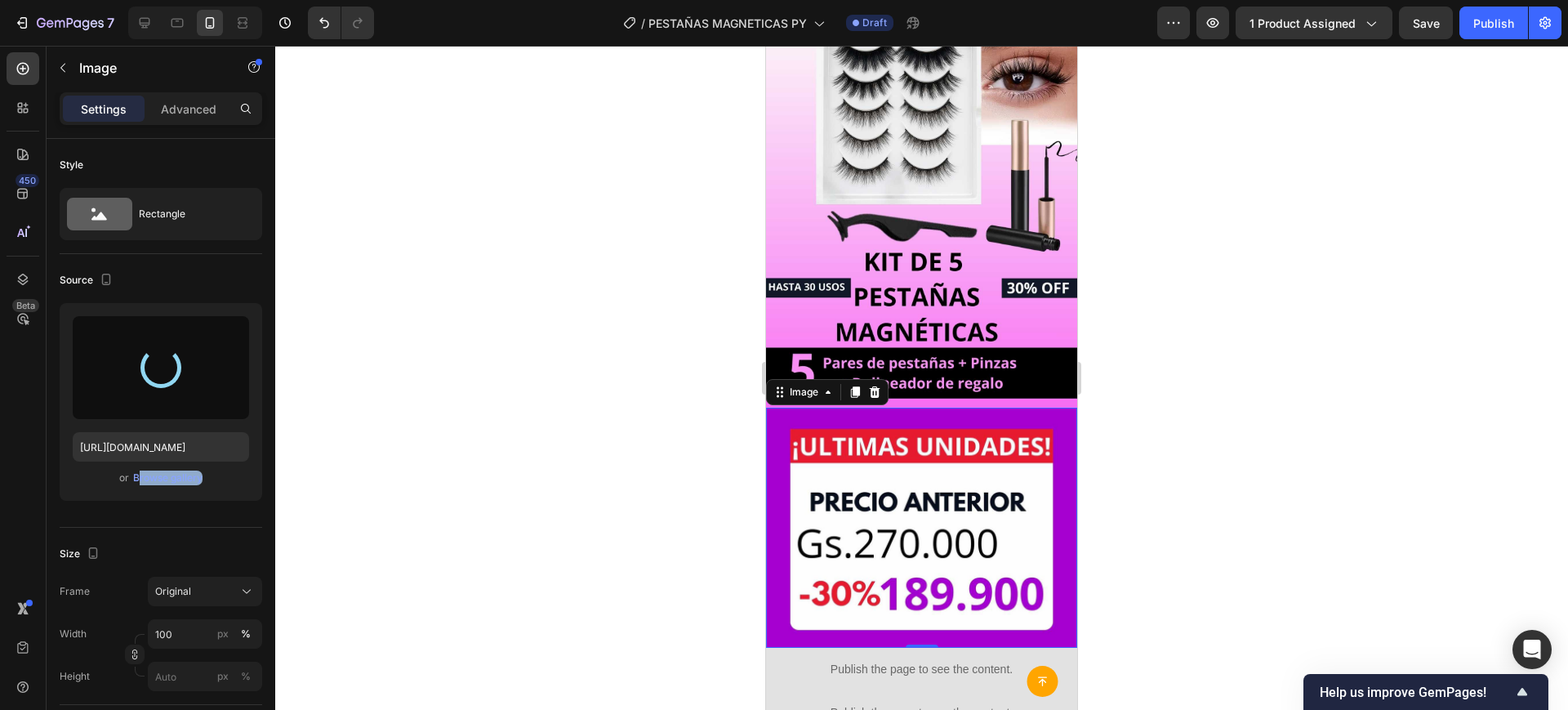
type input "[URL][DOMAIN_NAME]"
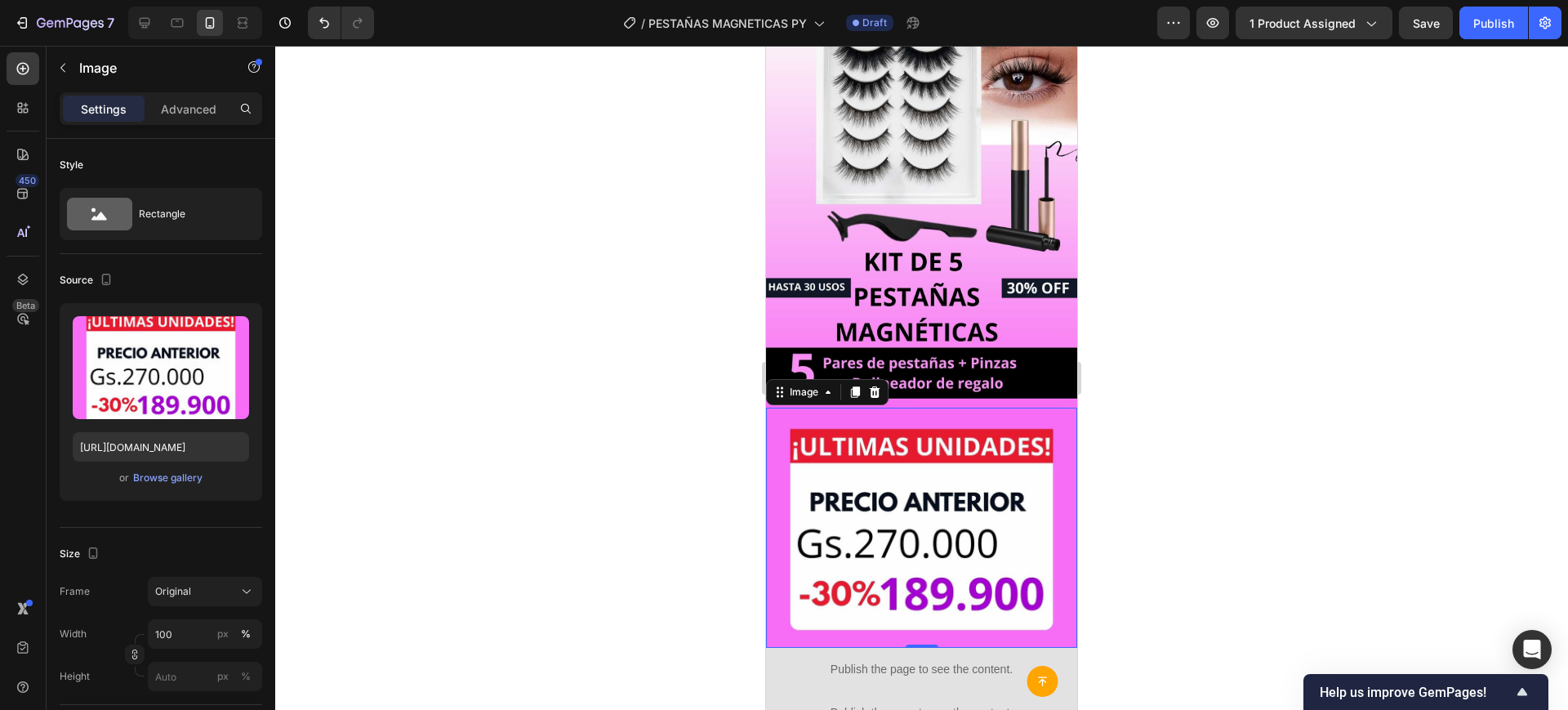
click at [569, 268] on div at bounding box center [921, 377] width 1293 height 664
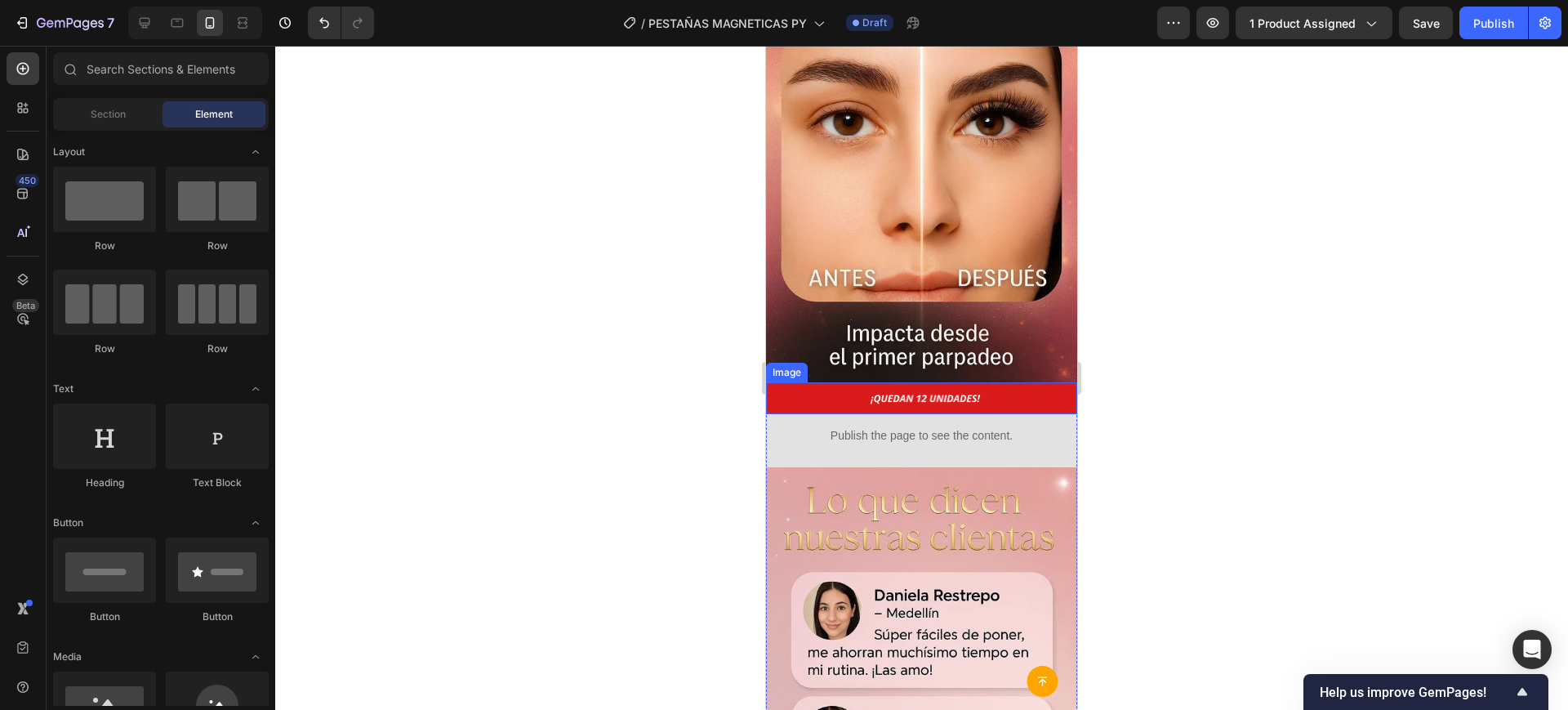
scroll to position [2587, 0]
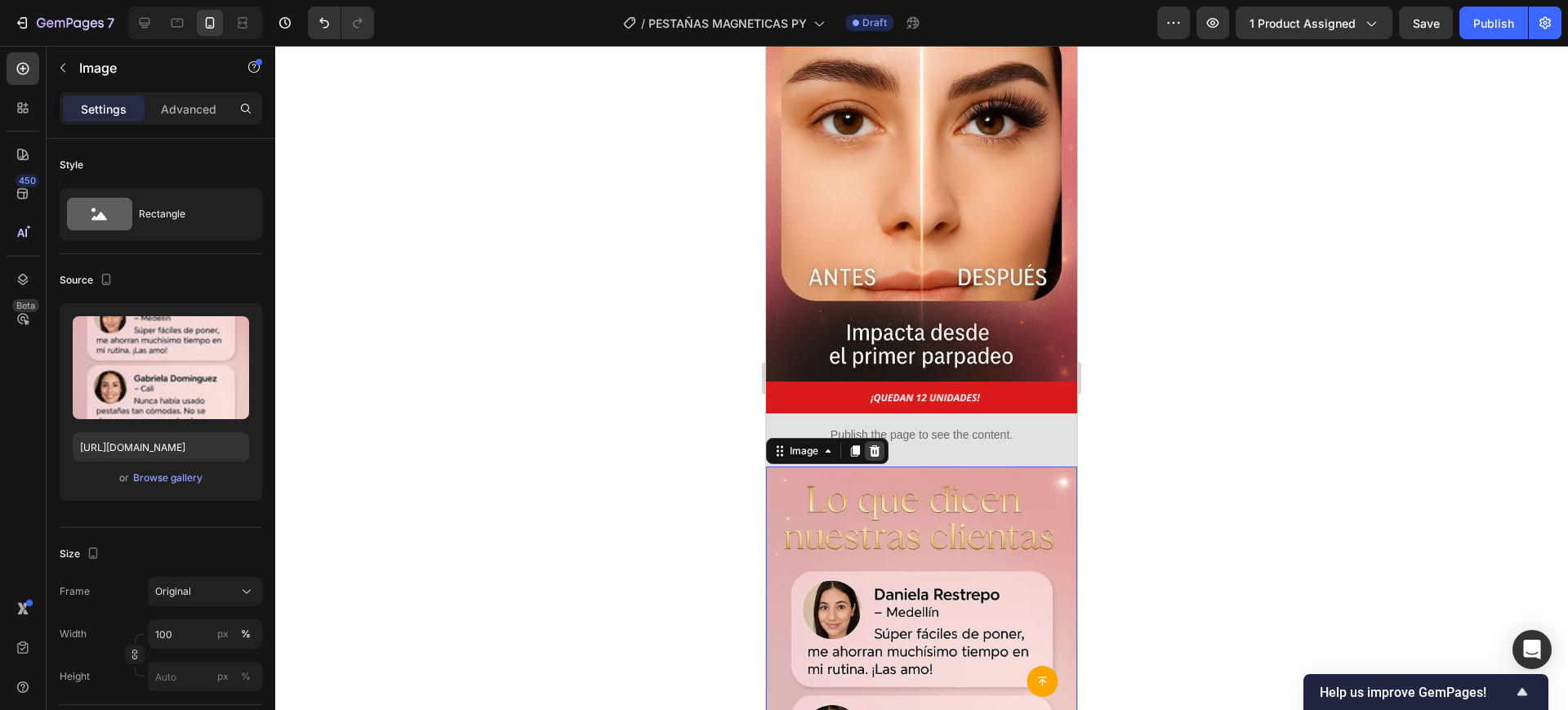
click at [880, 445] on icon at bounding box center [875, 451] width 13 height 13
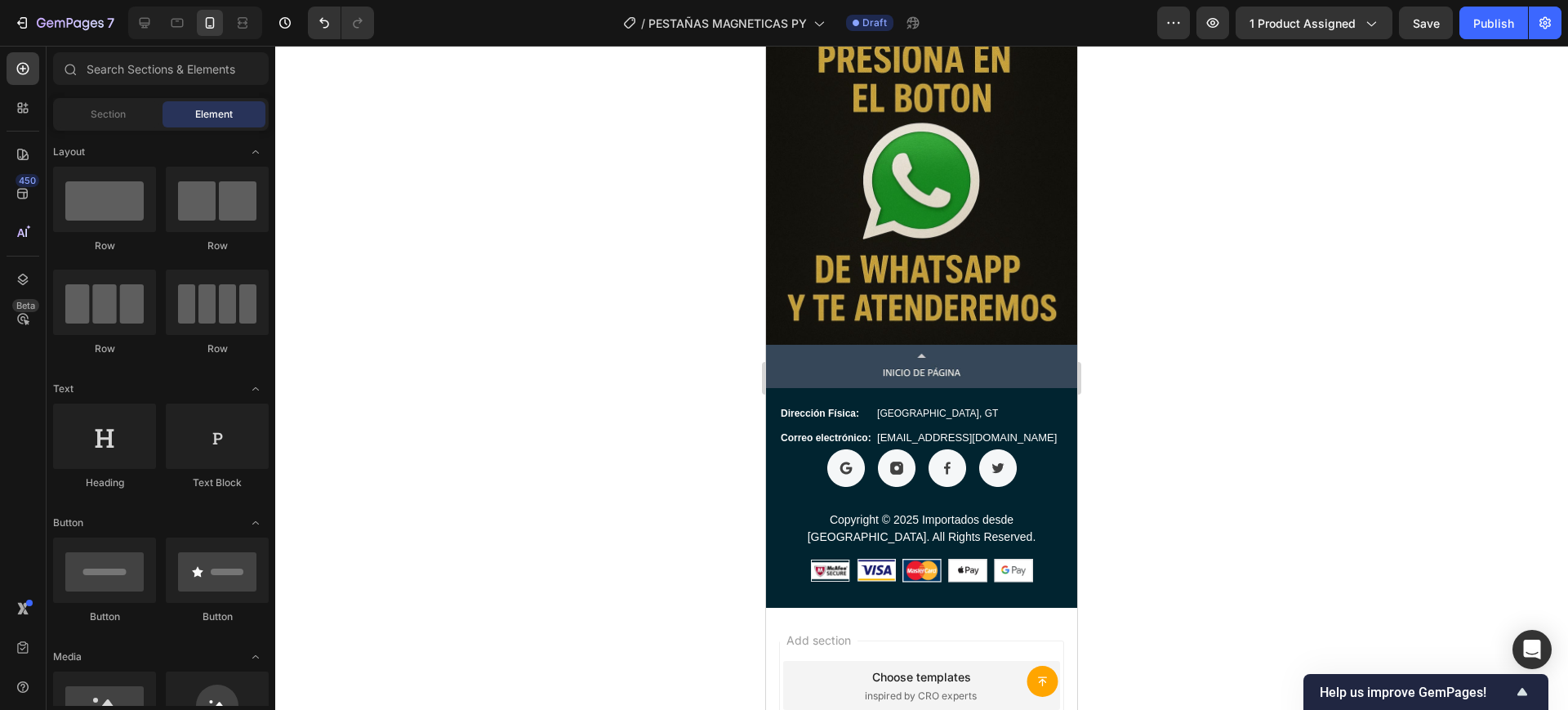
scroll to position [3398, 0]
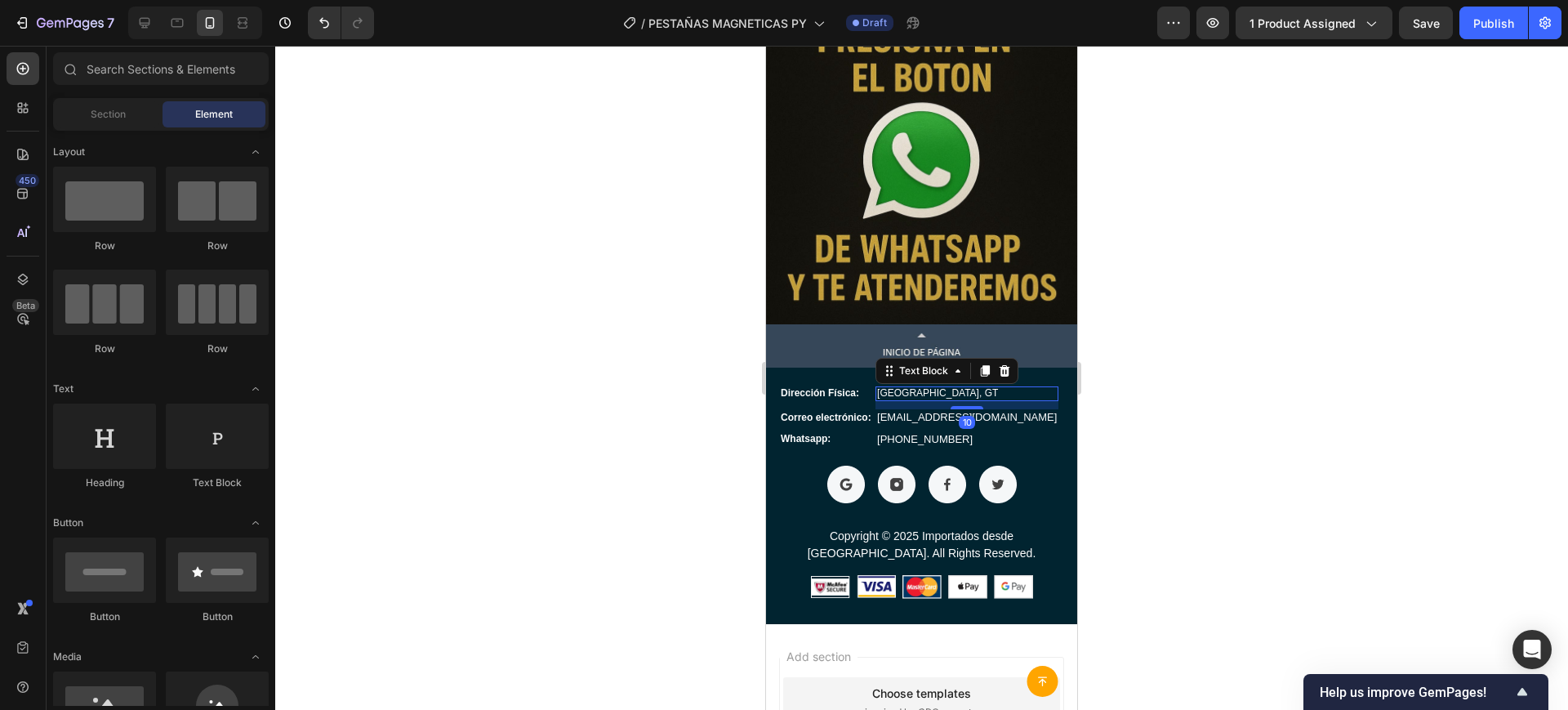
click at [916, 387] on span "[GEOGRAPHIC_DATA], GT" at bounding box center [938, 393] width 121 height 12
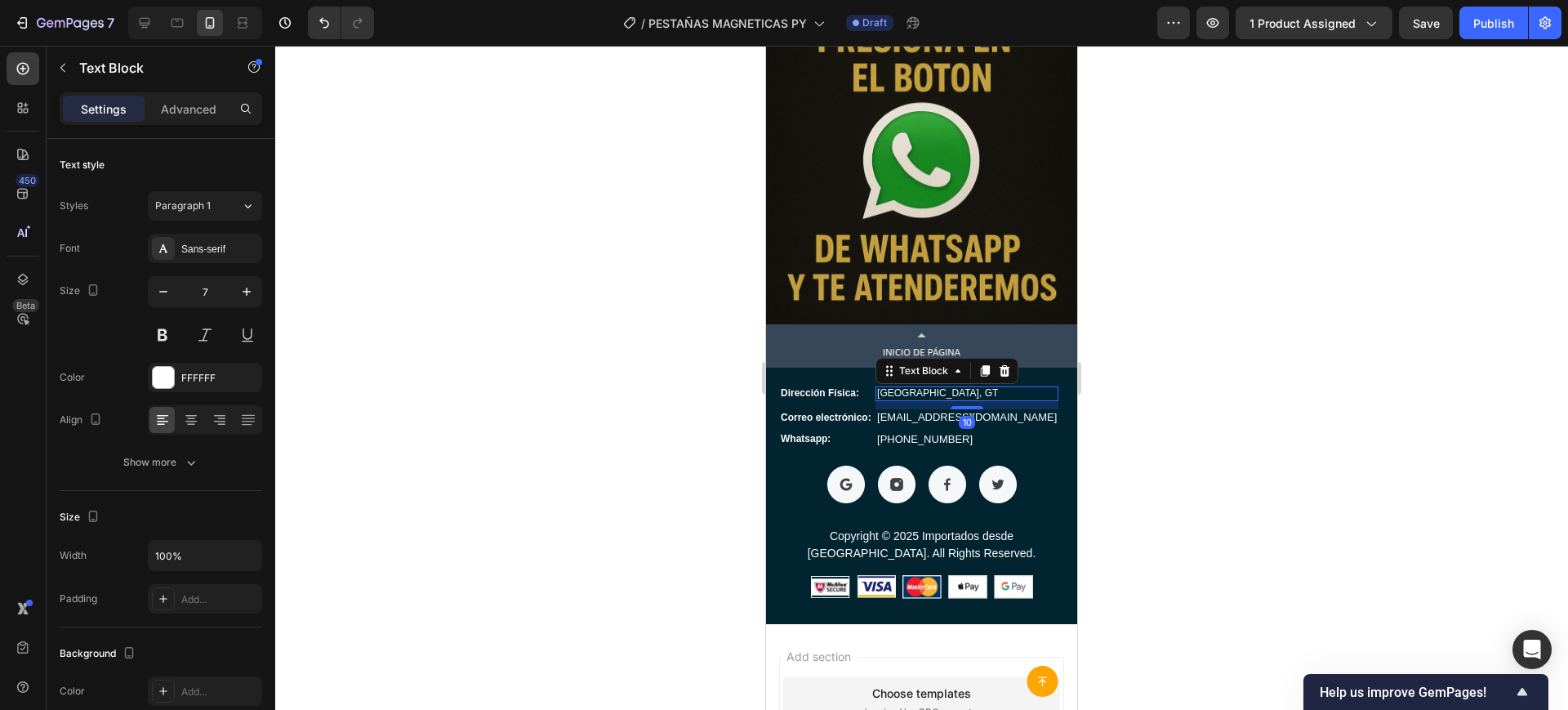
click at [916, 387] on span "[GEOGRAPHIC_DATA], GT" at bounding box center [938, 393] width 121 height 12
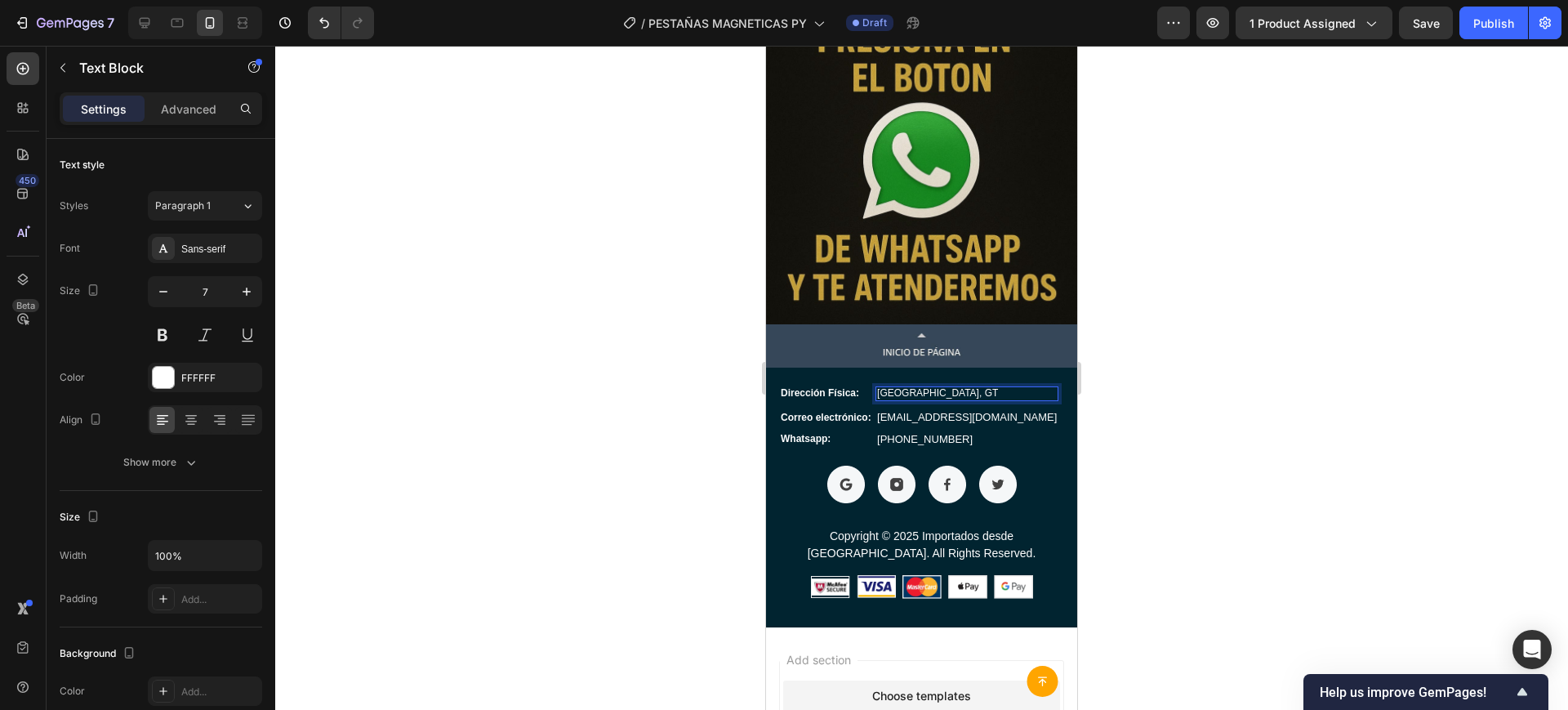
click at [916, 387] on span "[GEOGRAPHIC_DATA], GT" at bounding box center [938, 393] width 121 height 12
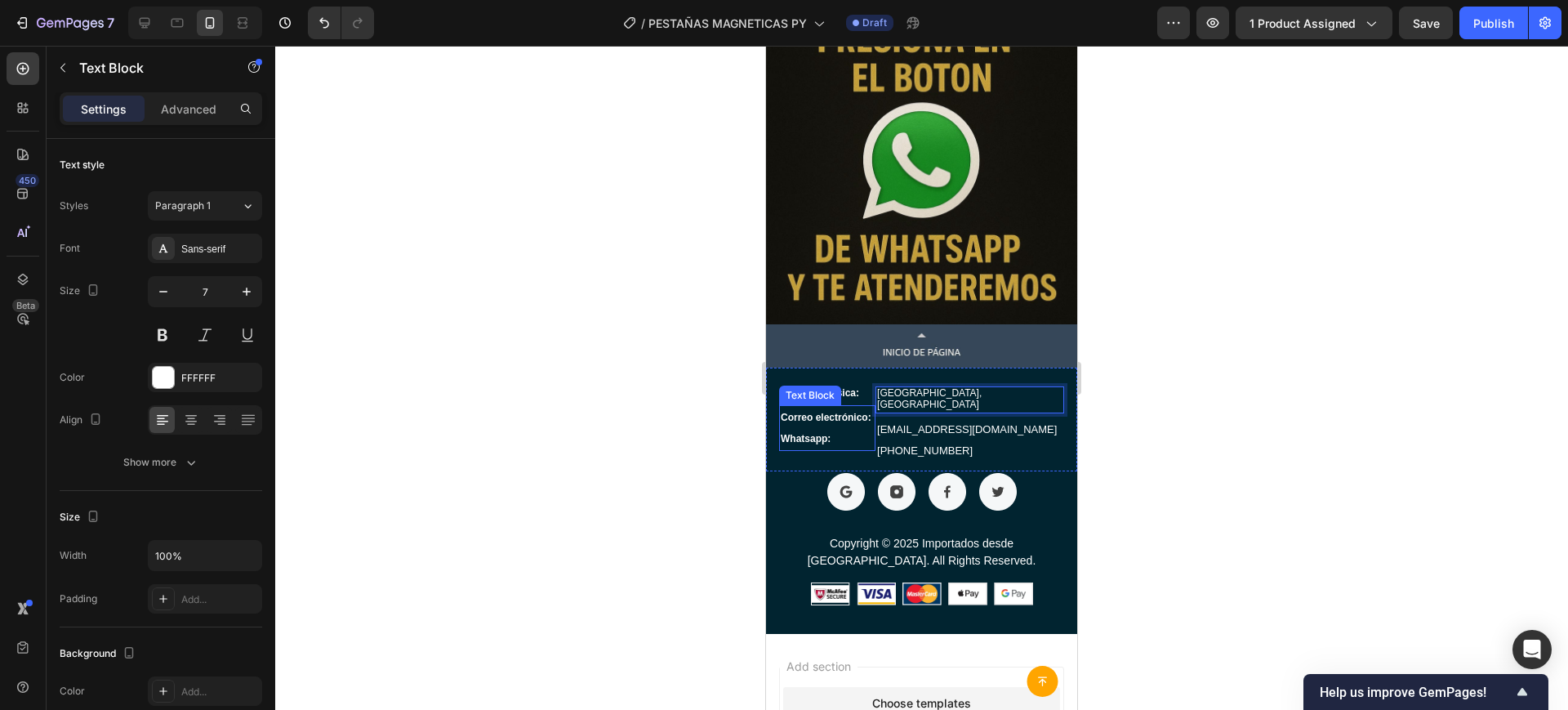
click at [584, 329] on div at bounding box center [921, 377] width 1293 height 664
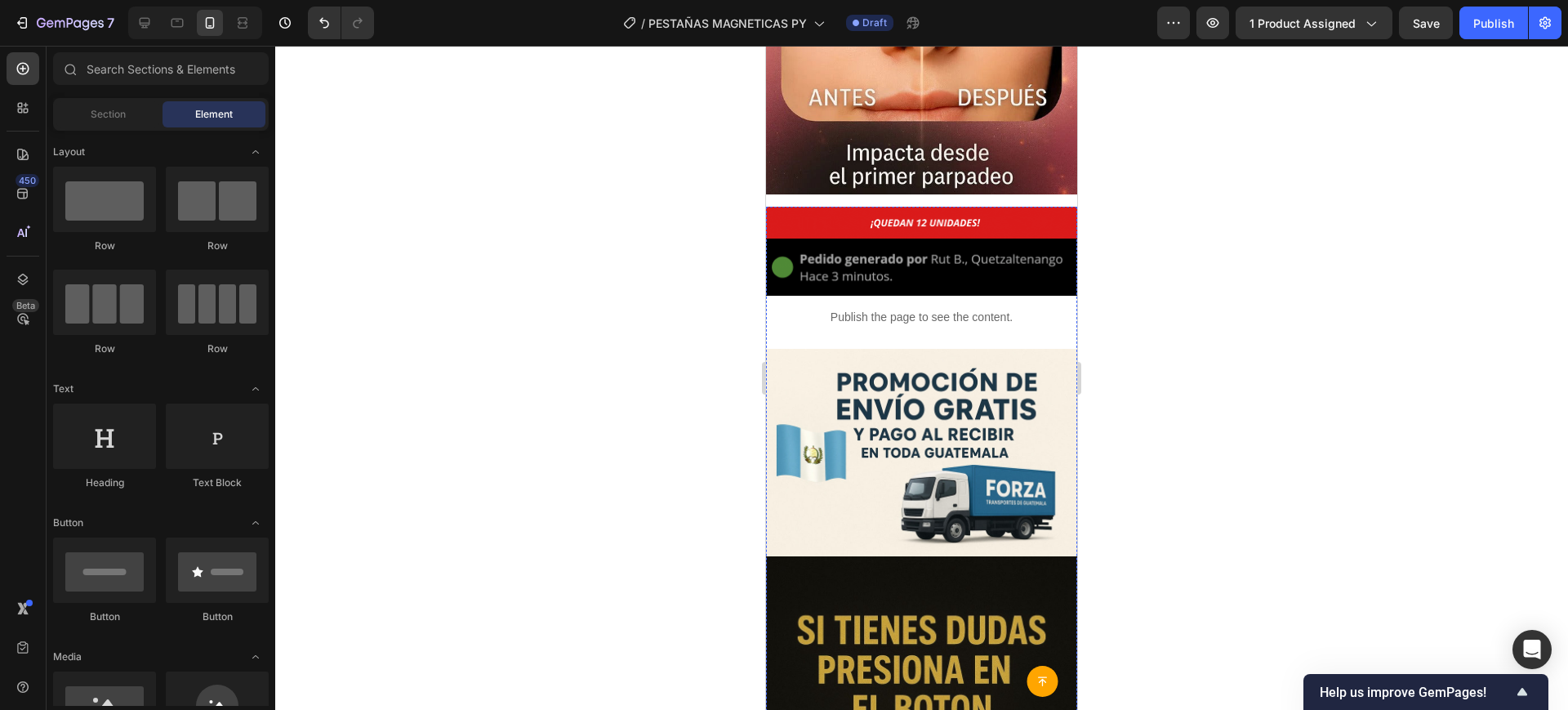
scroll to position [2766, 0]
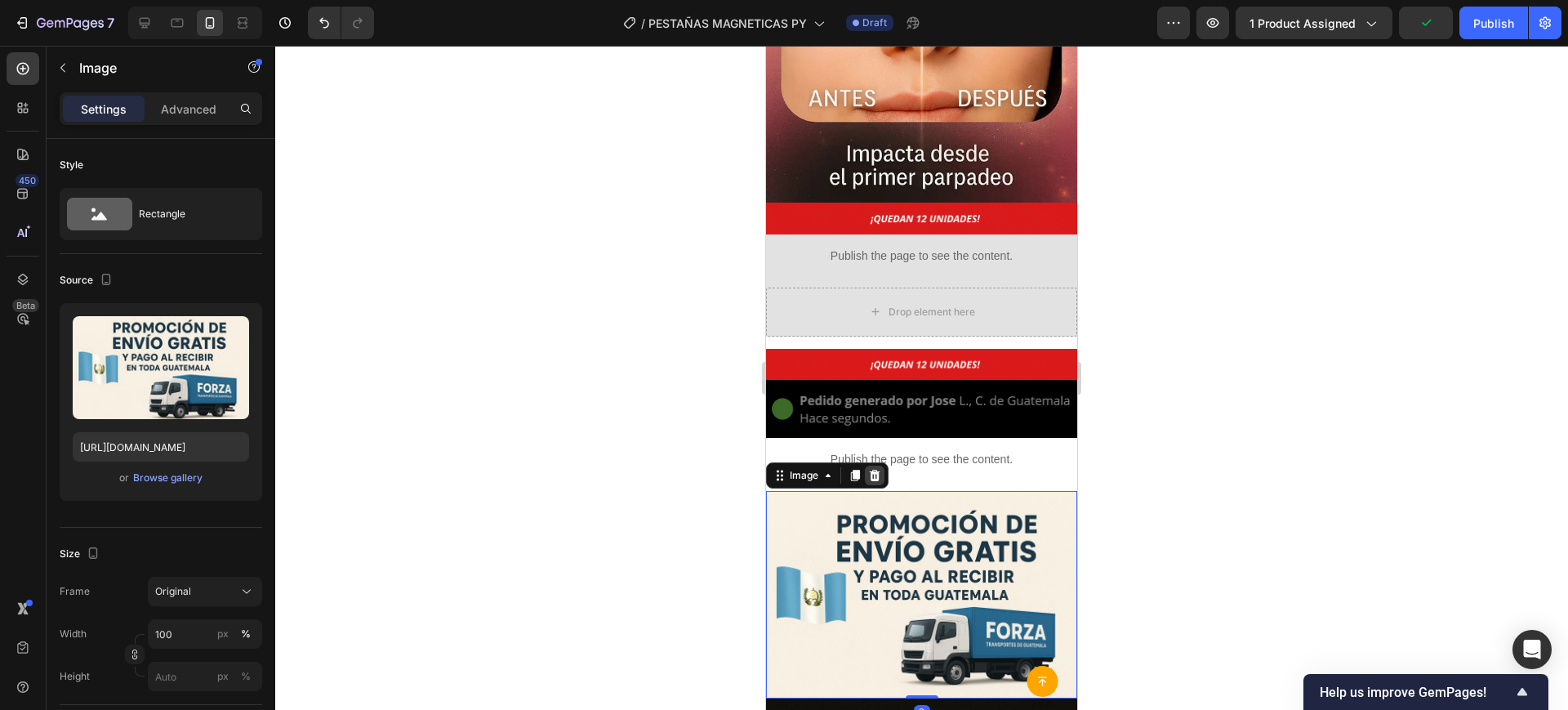
click at [881, 469] on icon at bounding box center [875, 475] width 13 height 13
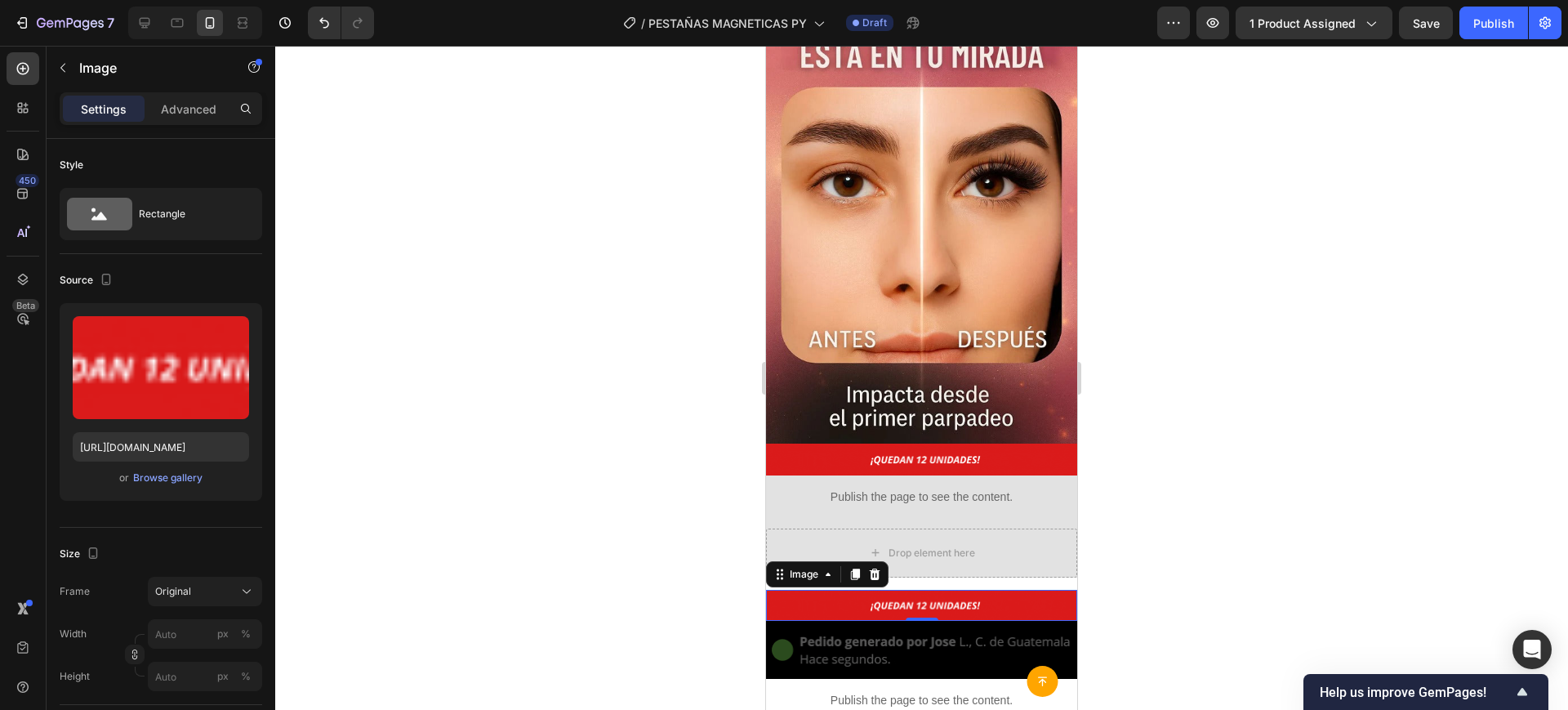
scroll to position [2524, 0]
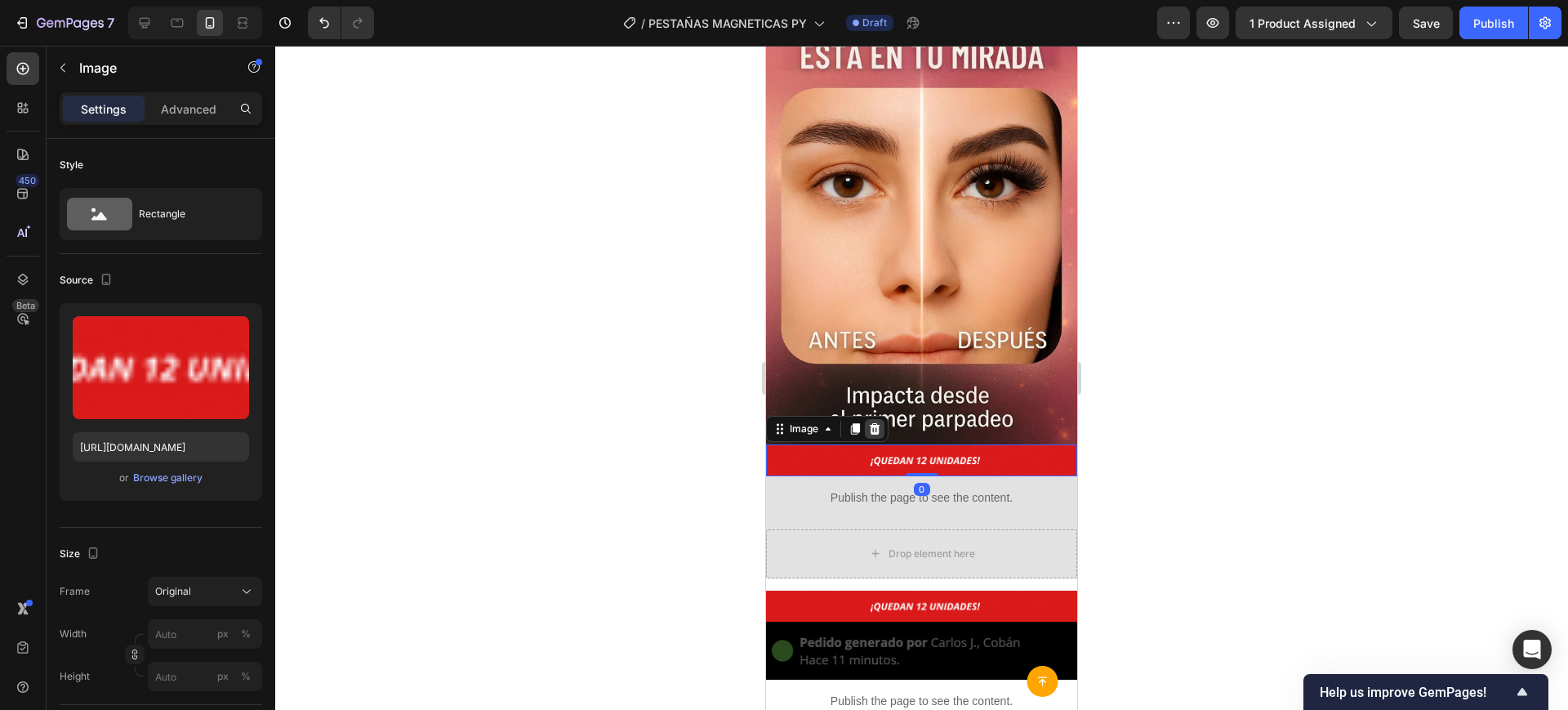
click at [877, 422] on icon at bounding box center [875, 429] width 13 height 13
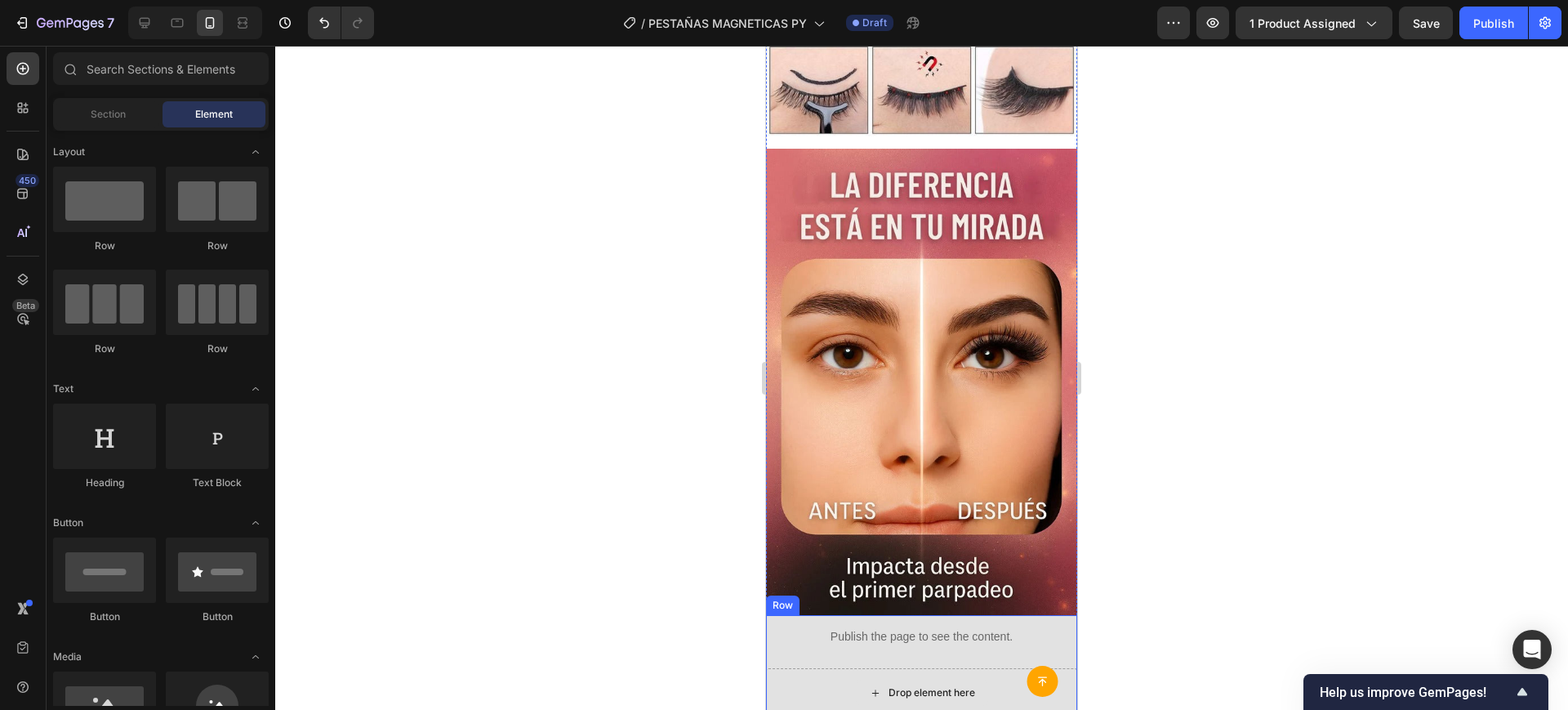
scroll to position [2352, 0]
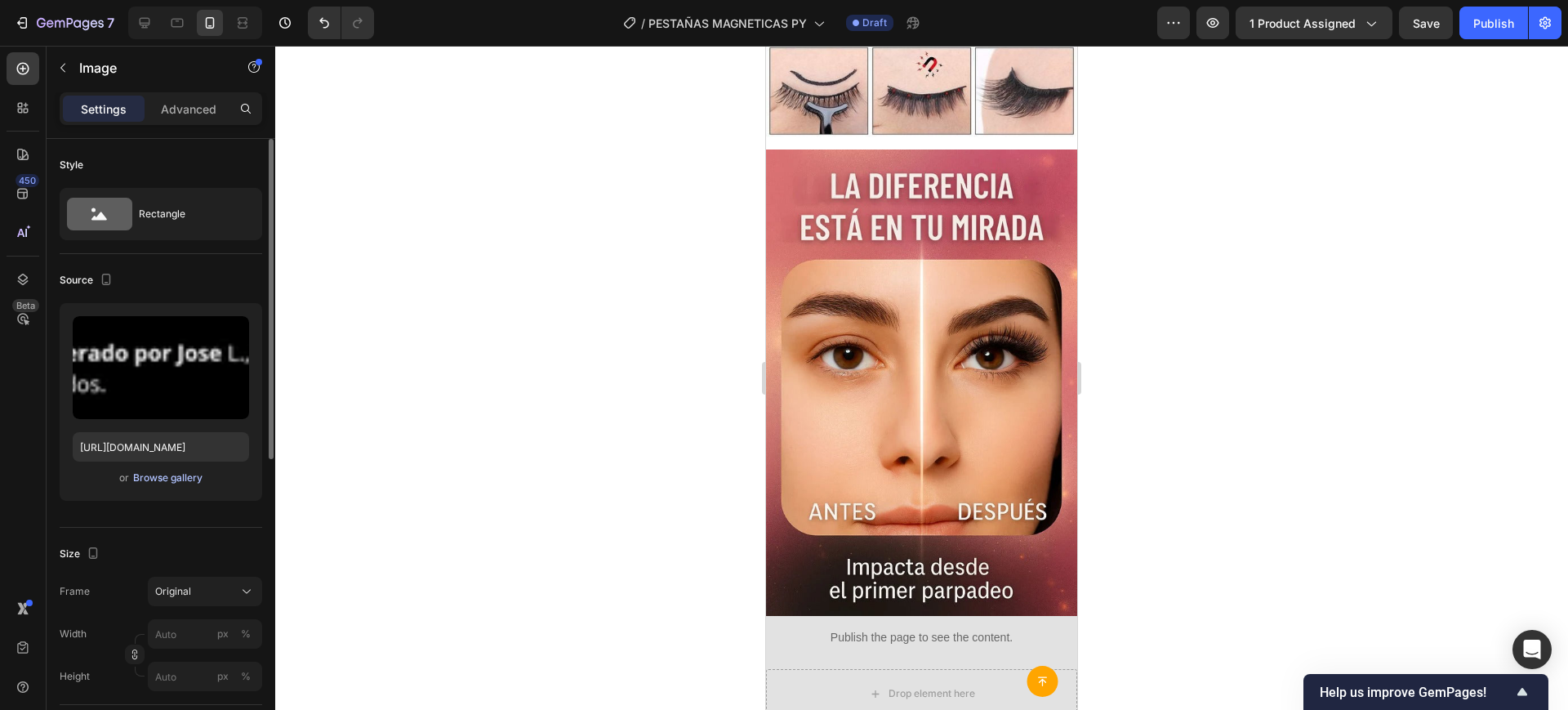
click at [184, 478] on div "Browse gallery" at bounding box center [168, 478] width 69 height 15
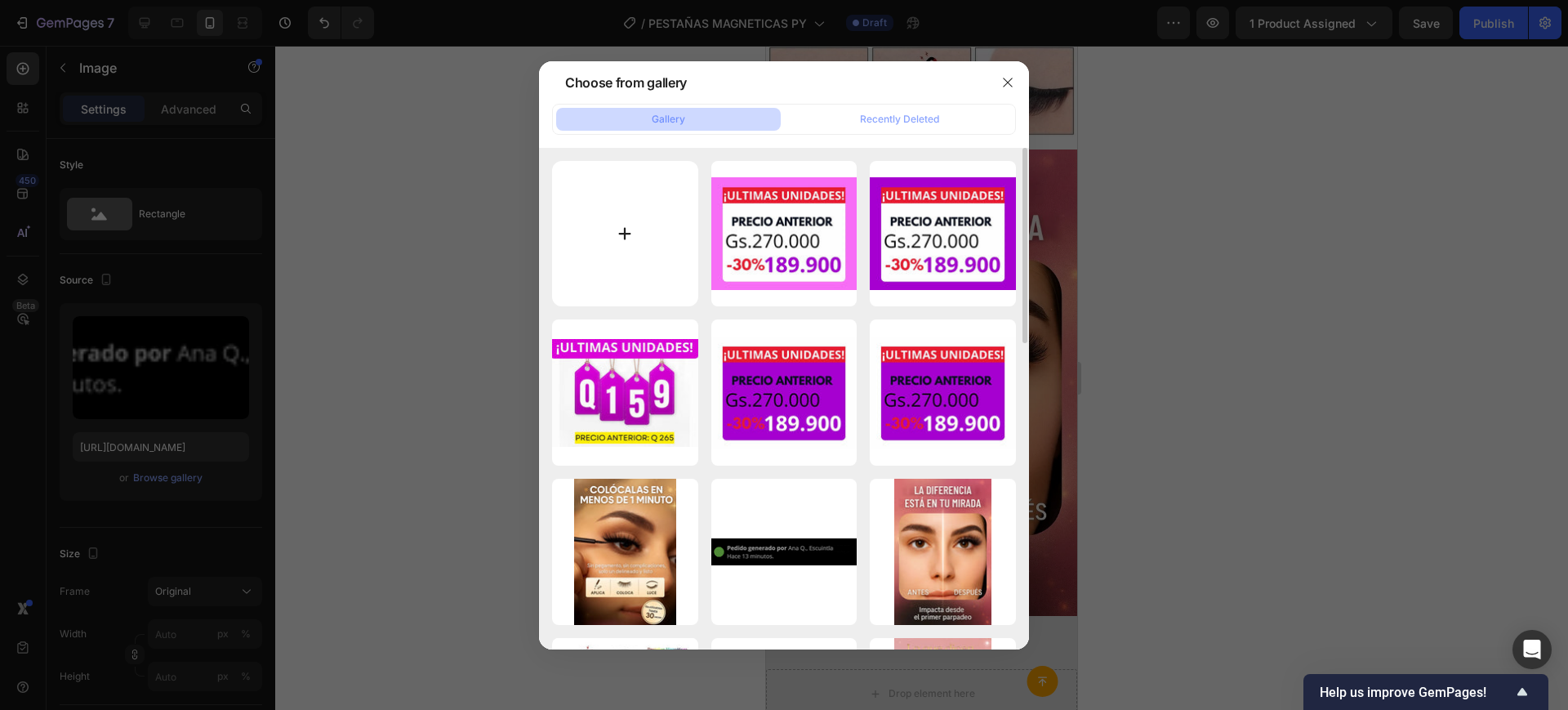
click at [602, 234] on input "file" at bounding box center [626, 234] width 146 height 146
type input "C:\fakepath\PEDIDOS GENERADOS PLANTILLA [GEOGRAPHIC_DATA]gif"
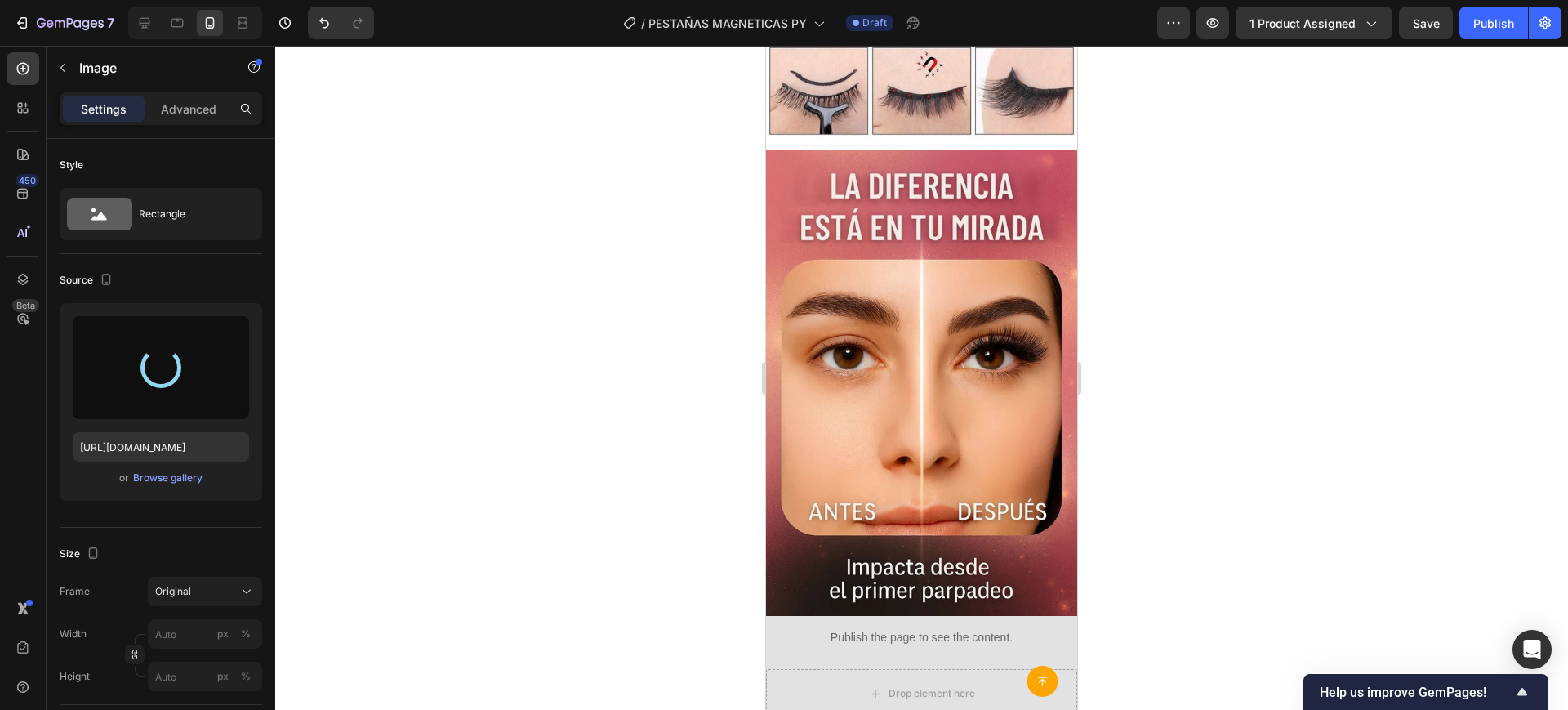
type input "[URL][DOMAIN_NAME]"
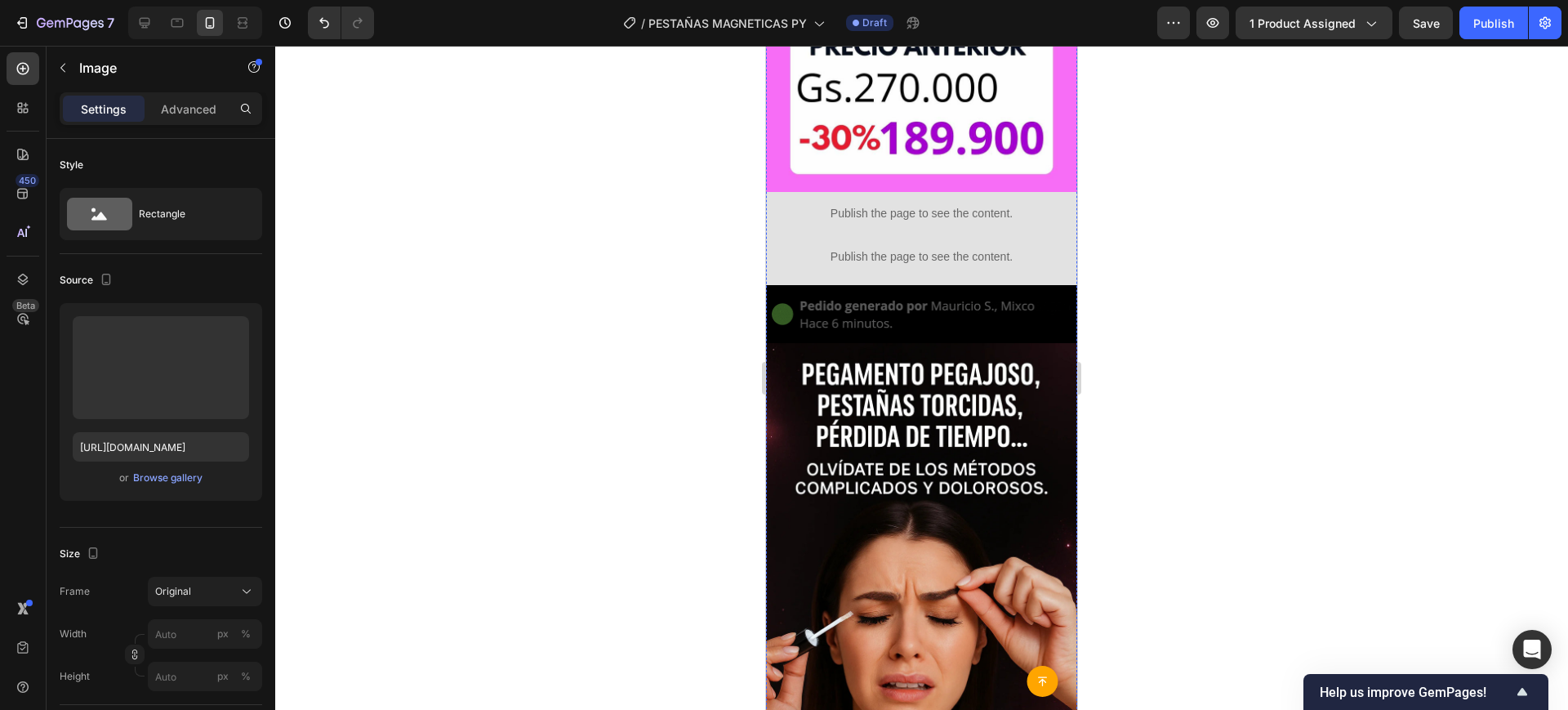
scroll to position [621, 0]
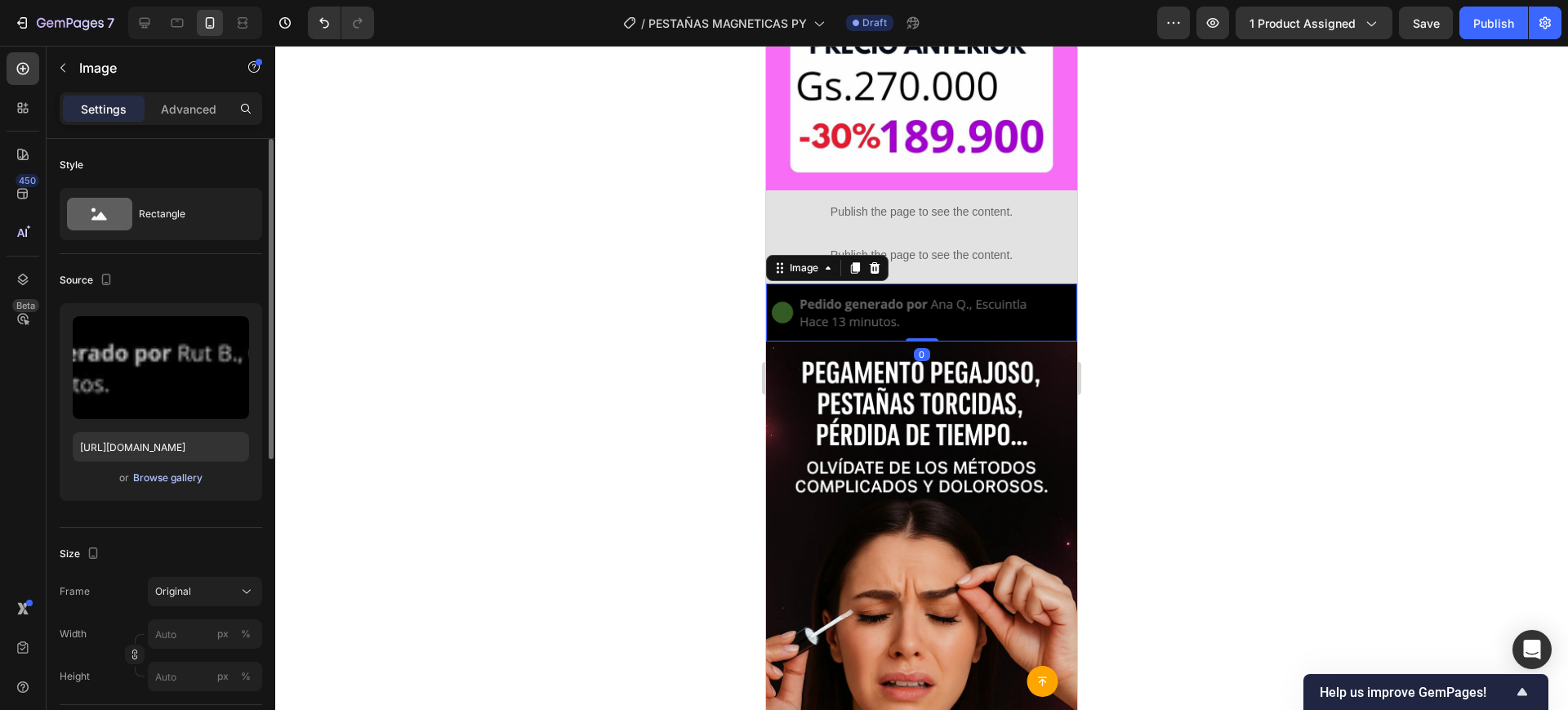
click at [189, 471] on div "Browse gallery" at bounding box center [168, 478] width 69 height 15
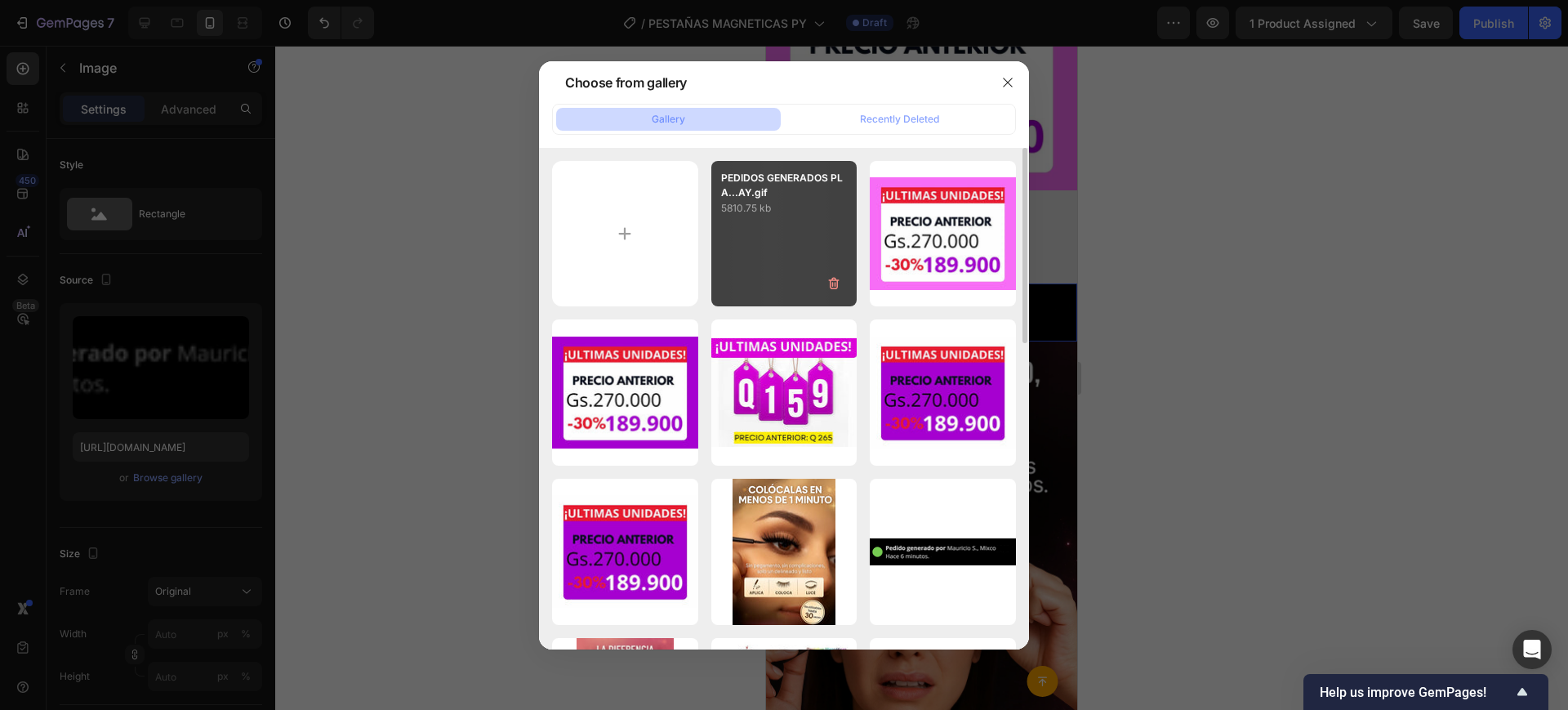
click at [771, 235] on div "PEDIDOS GENERADOS PLA...AY.gif 5810.75 kb" at bounding box center [784, 234] width 146 height 146
type input "[URL][DOMAIN_NAME]"
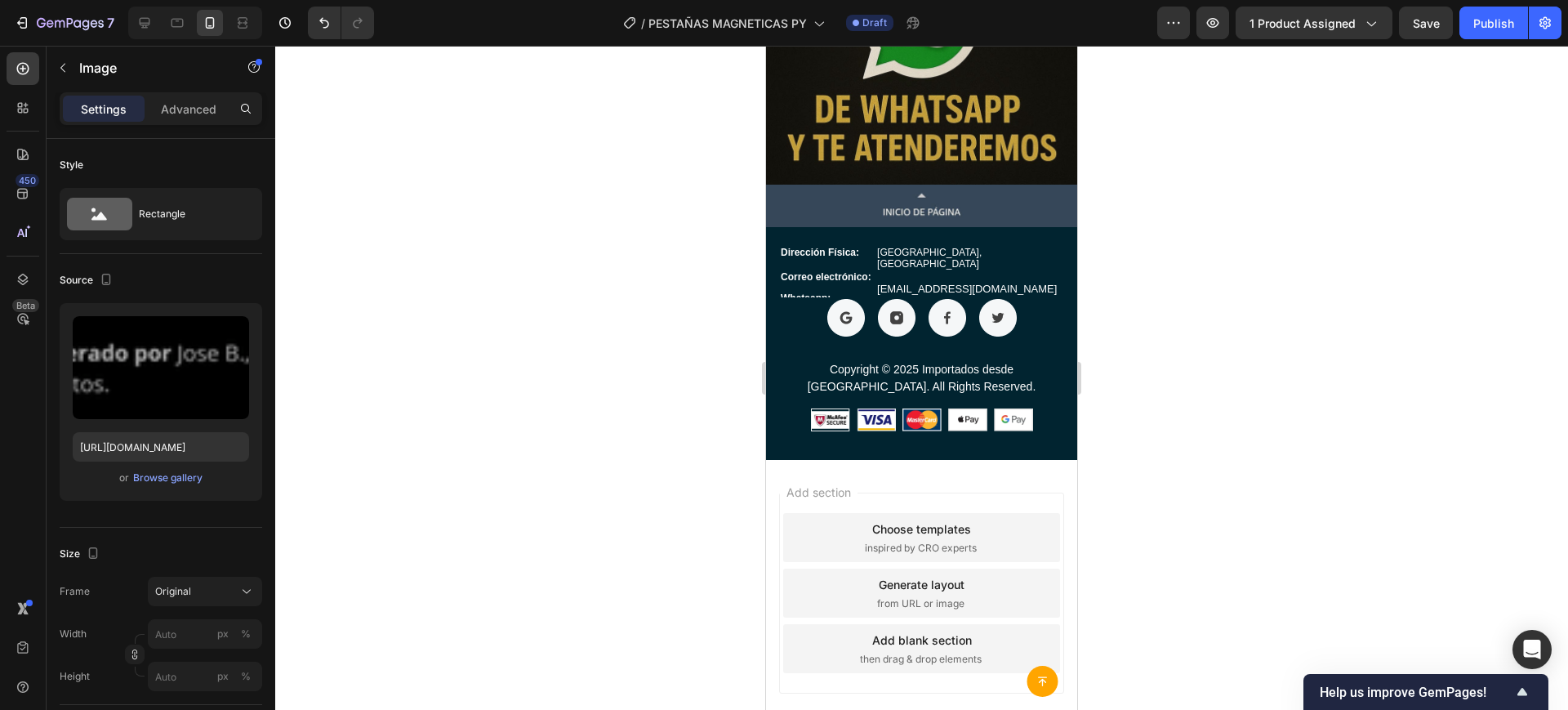
scroll to position [3358, 0]
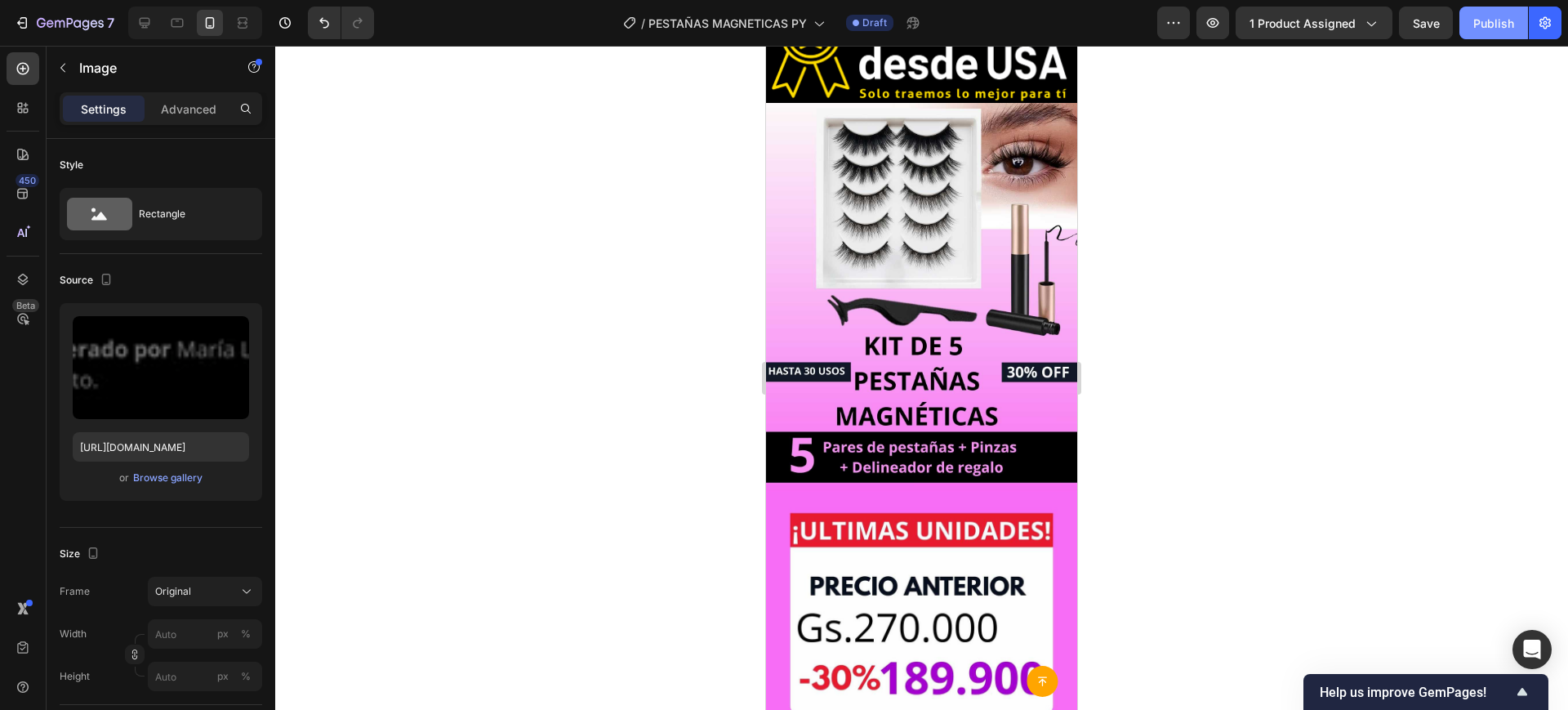
click at [1508, 32] on button "Publish" at bounding box center [1493, 23] width 68 height 33
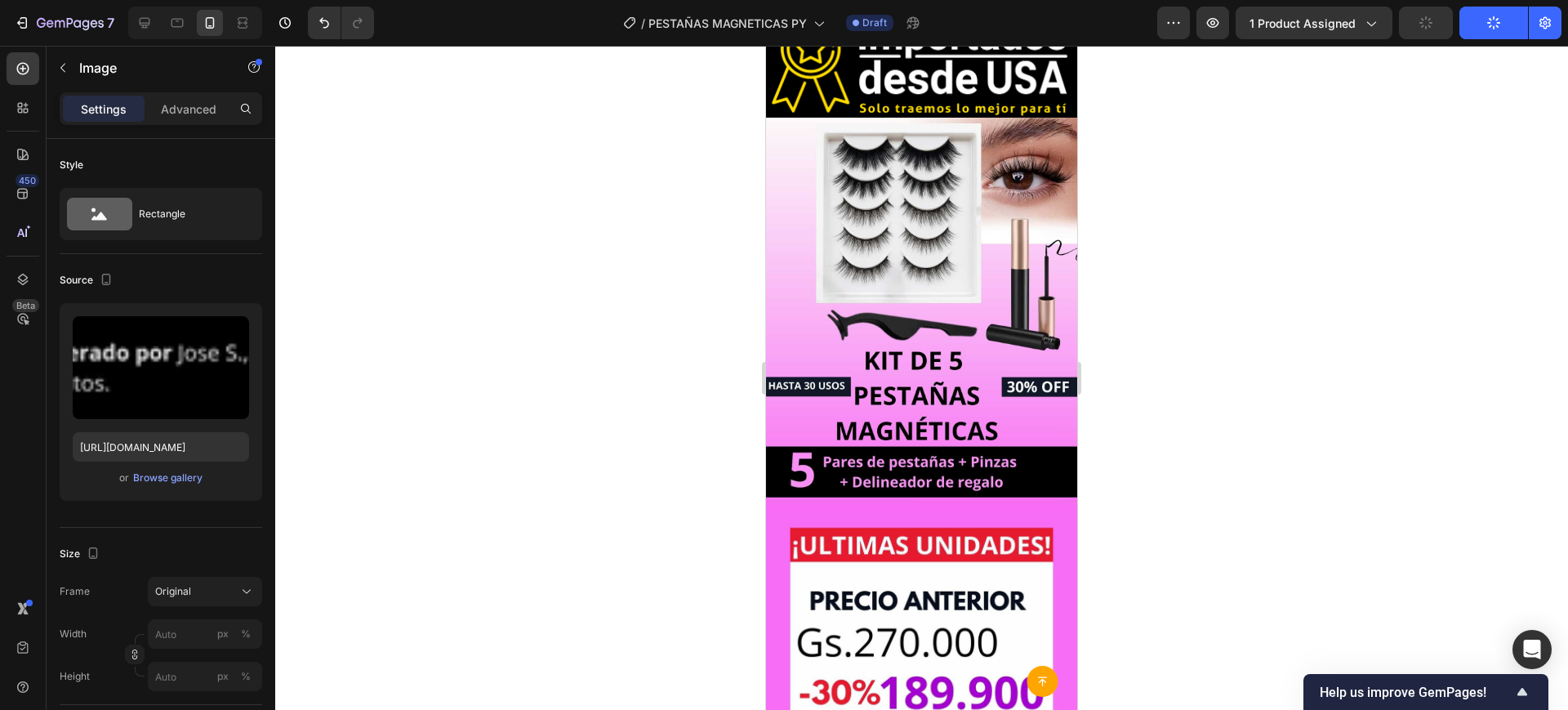
scroll to position [64, 0]
click at [1226, 194] on div at bounding box center [921, 377] width 1293 height 664
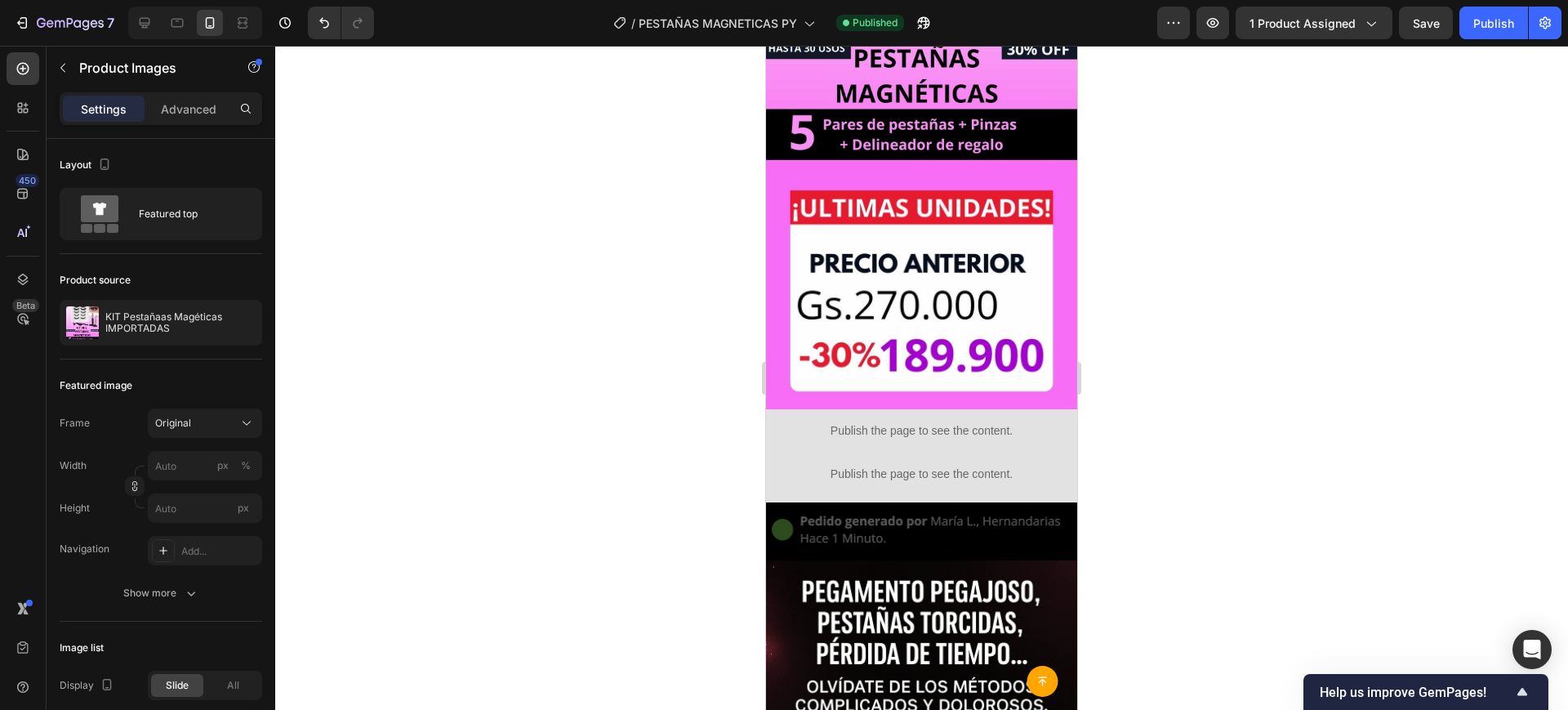
scroll to position [24, 0]
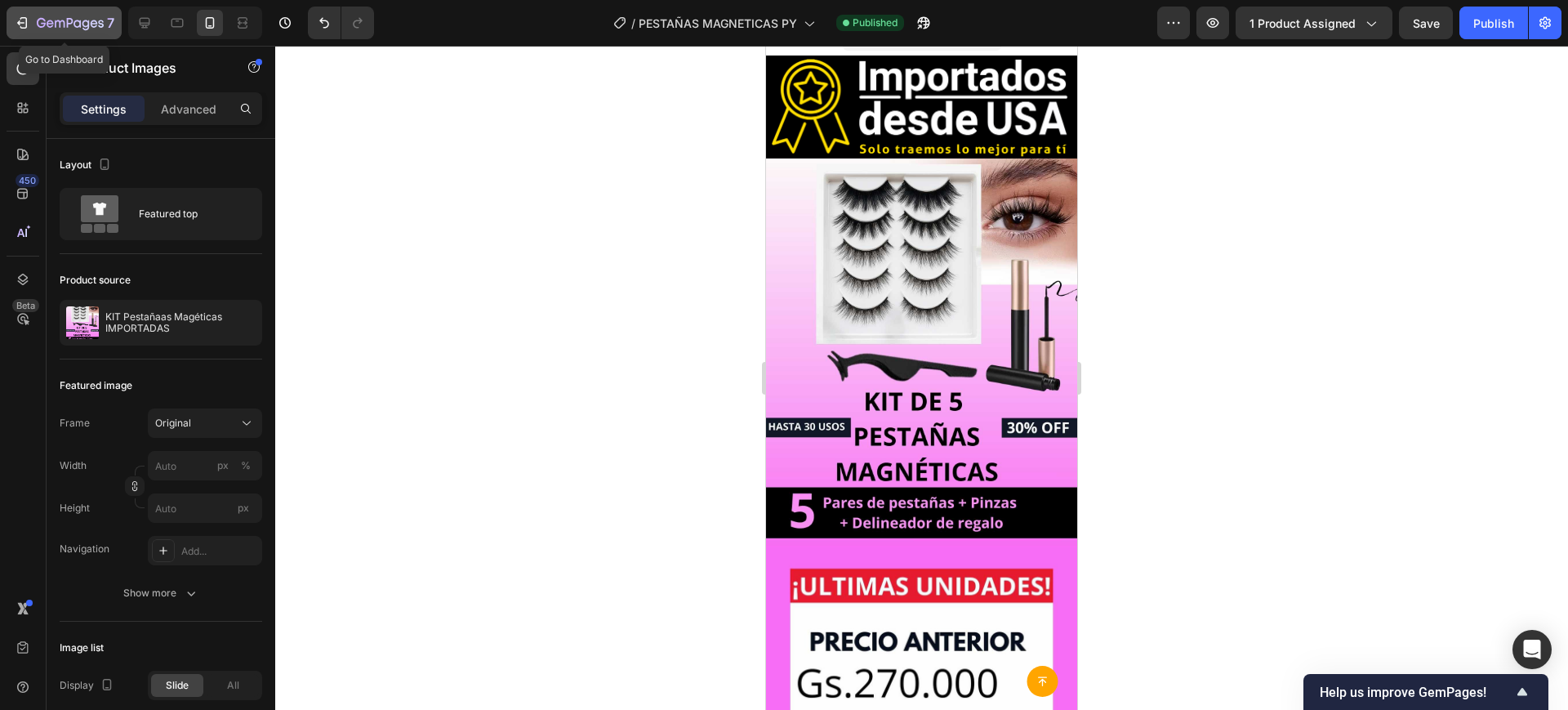
click at [79, 13] on div "7" at bounding box center [75, 22] width 78 height 19
